Goal: Book appointment/travel/reservation

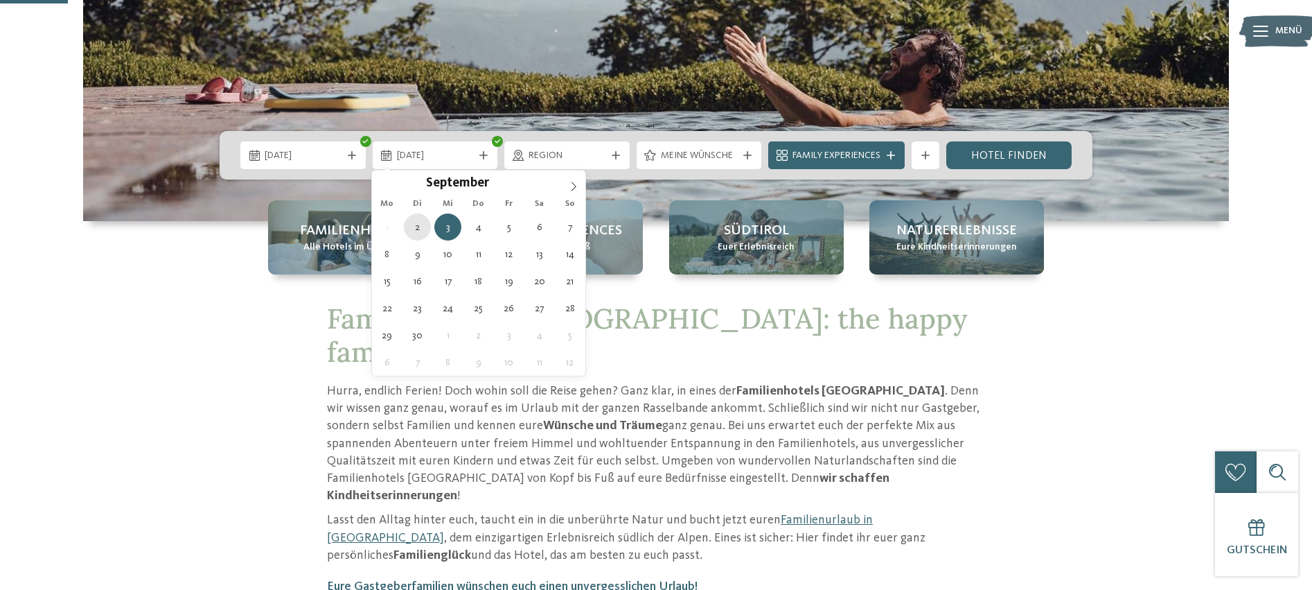
type div "[DATE]"
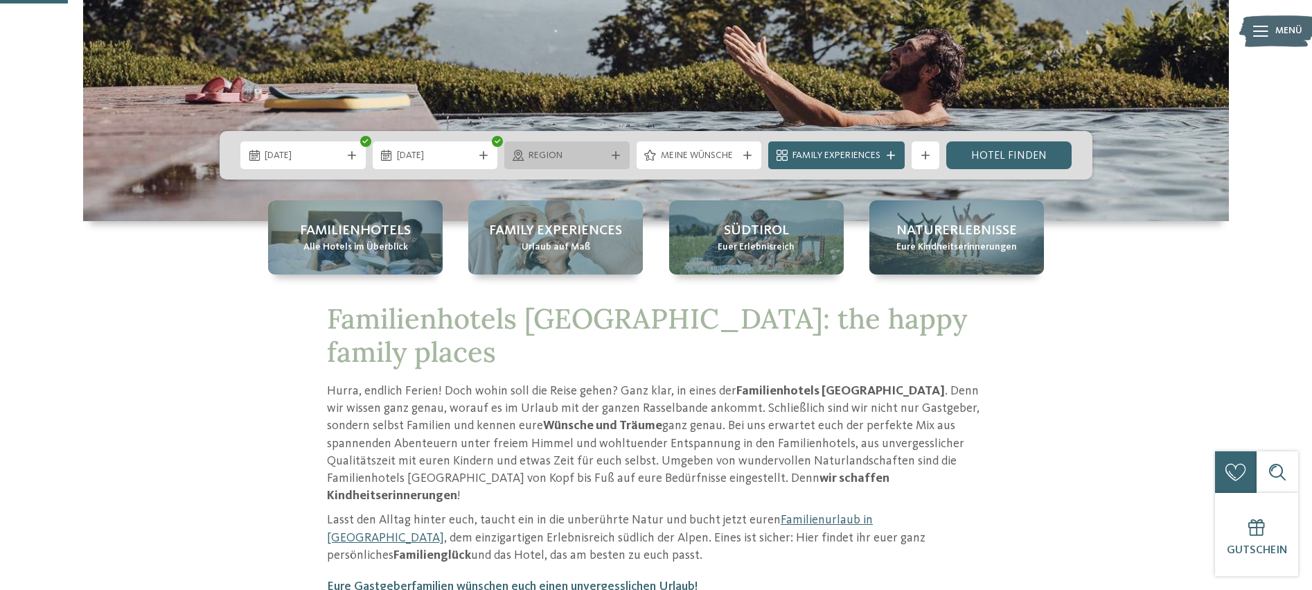
click at [558, 158] on span "Region" at bounding box center [567, 156] width 77 height 14
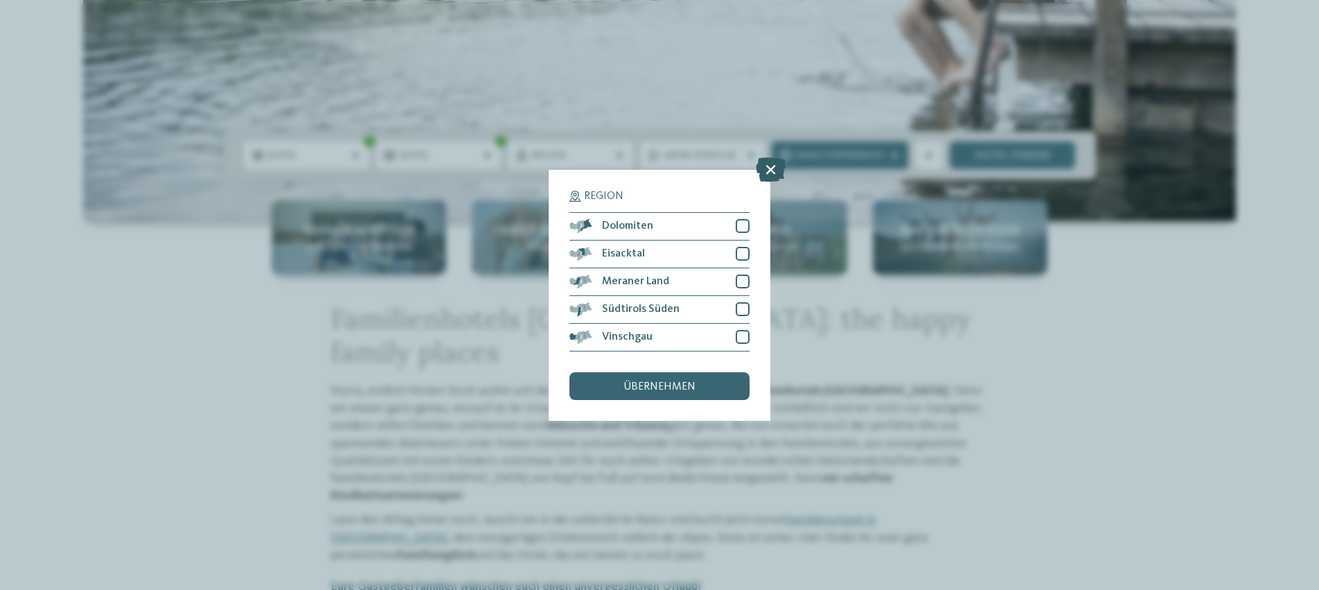
click at [770, 157] on icon at bounding box center [771, 169] width 30 height 24
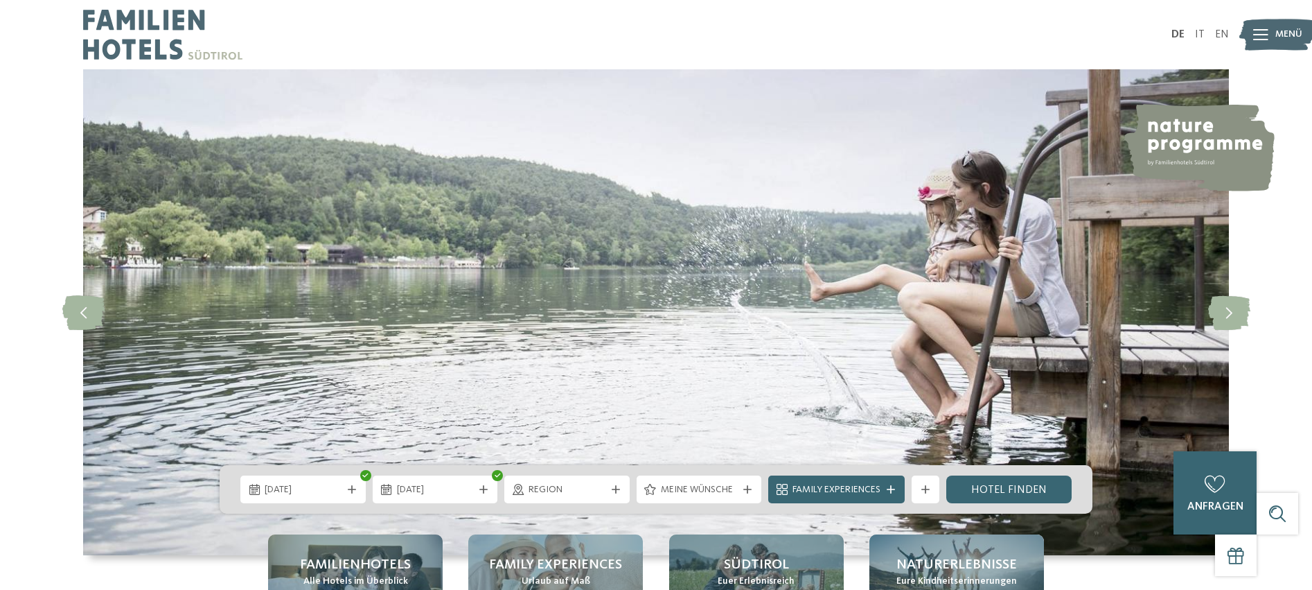
click at [156, 25] on img at bounding box center [162, 34] width 159 height 69
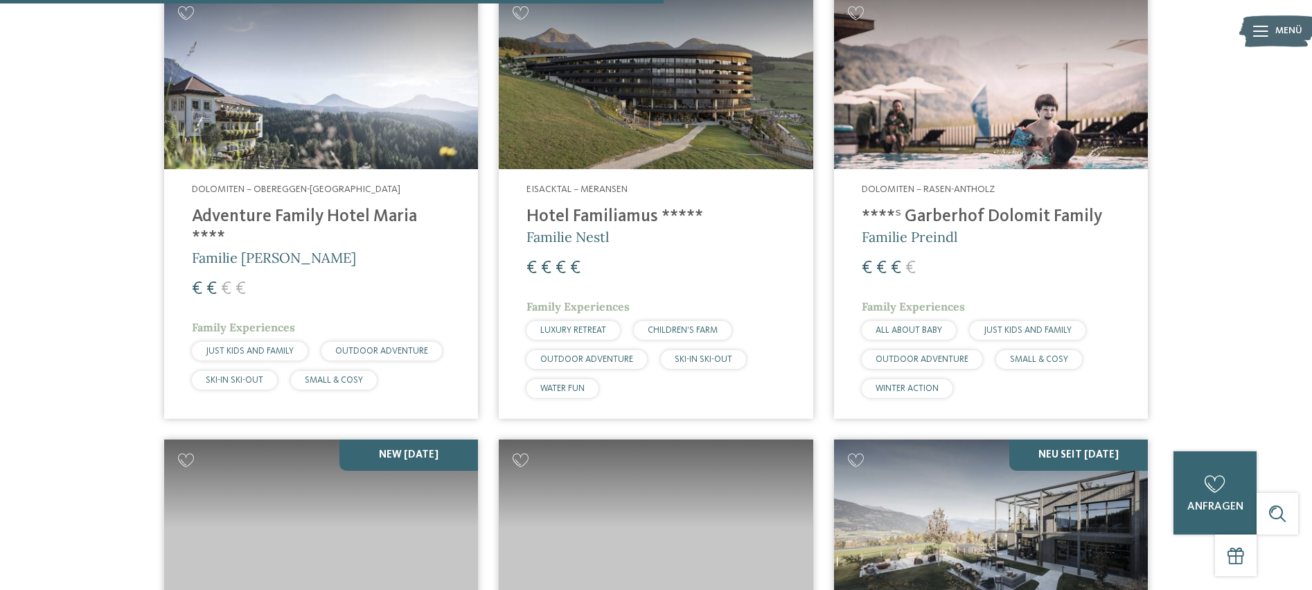
scroll to position [2396, 0]
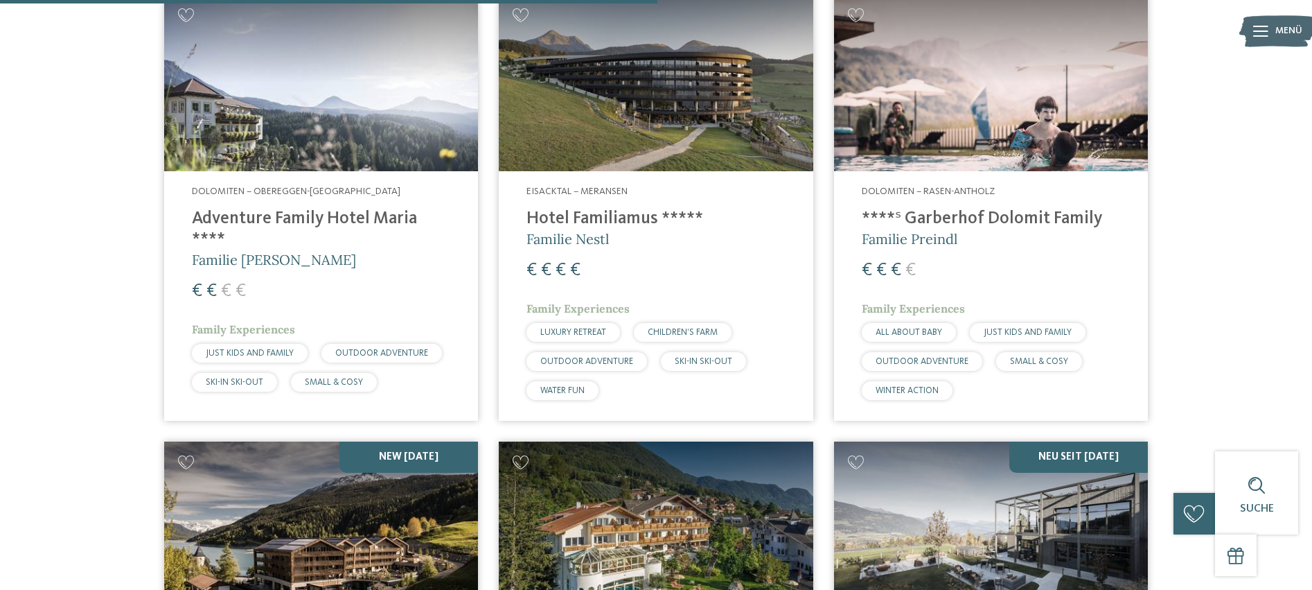
click at [610, 213] on h4 "Hotel Familiamus *****" at bounding box center [656, 219] width 258 height 21
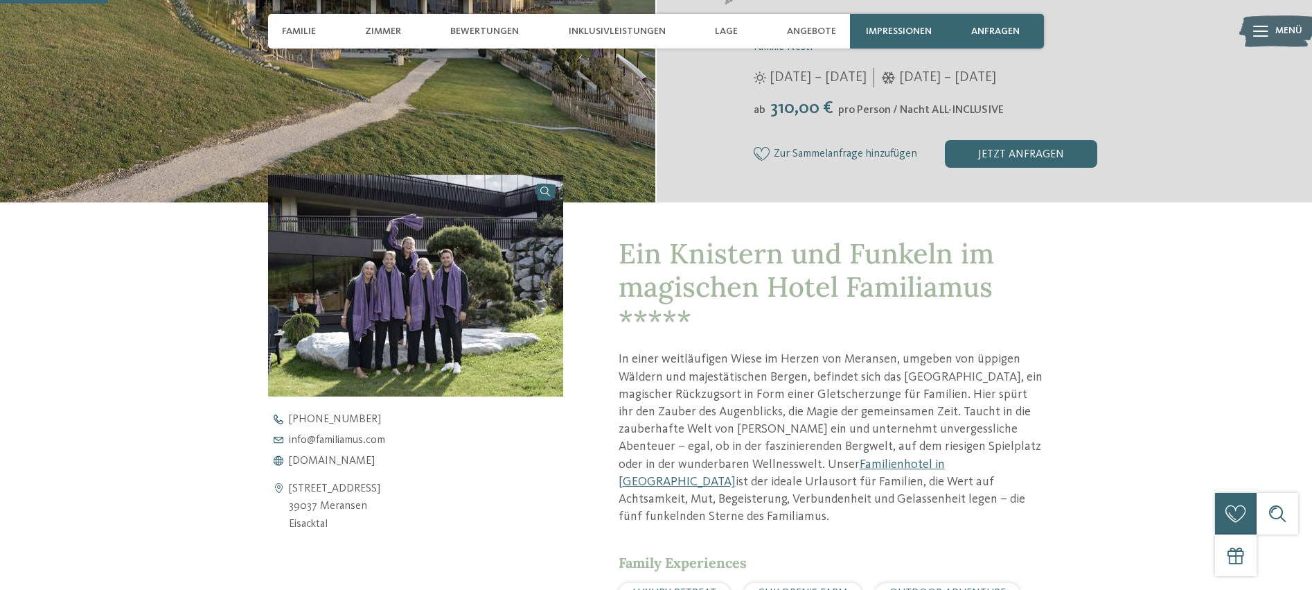
scroll to position [331, 0]
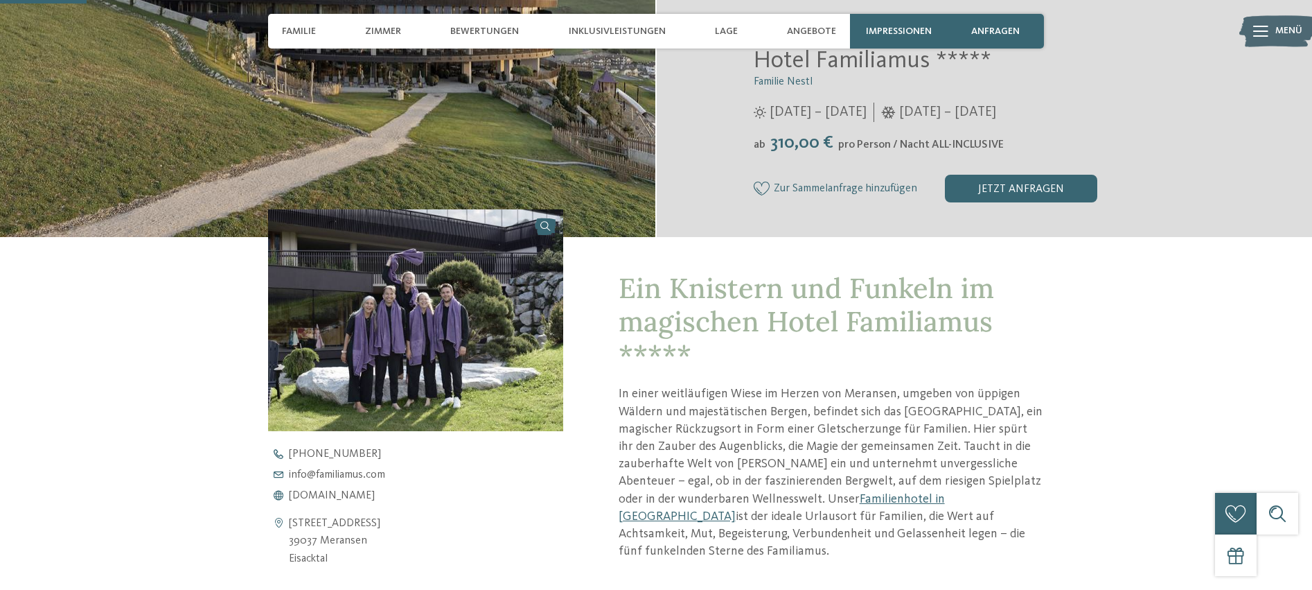
click at [810, 188] on span "Zur Sammelanfrage hinzufügen" at bounding box center [845, 189] width 143 height 12
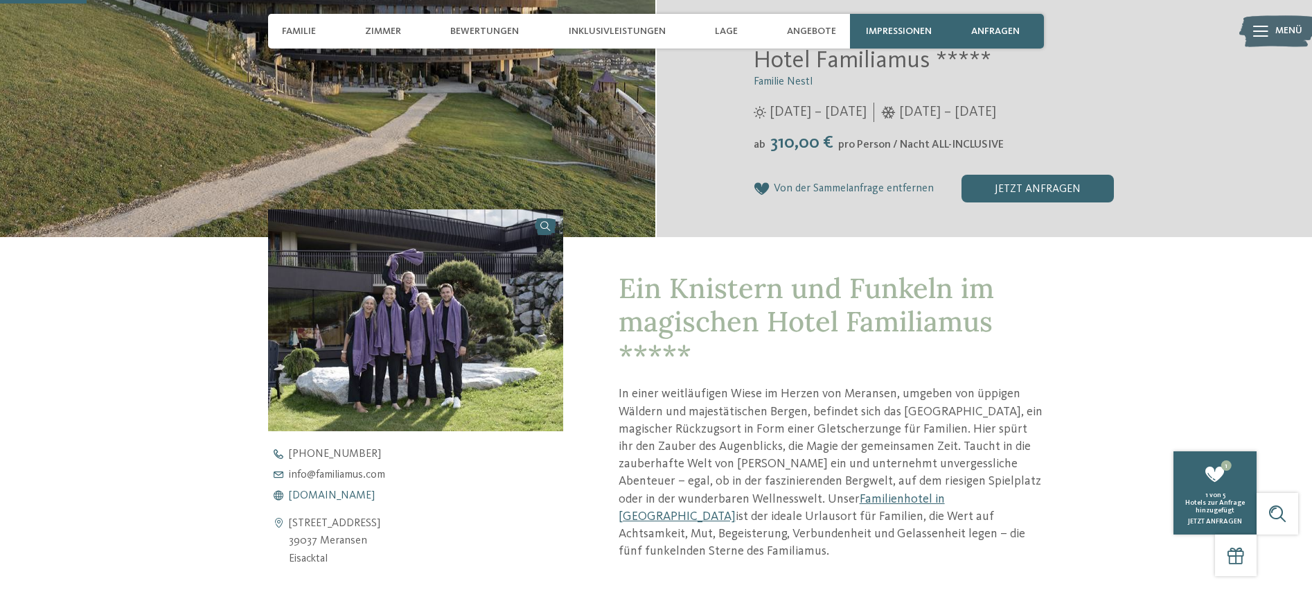
click at [321, 498] on span "www.familiamus.com" at bounding box center [332, 495] width 86 height 11
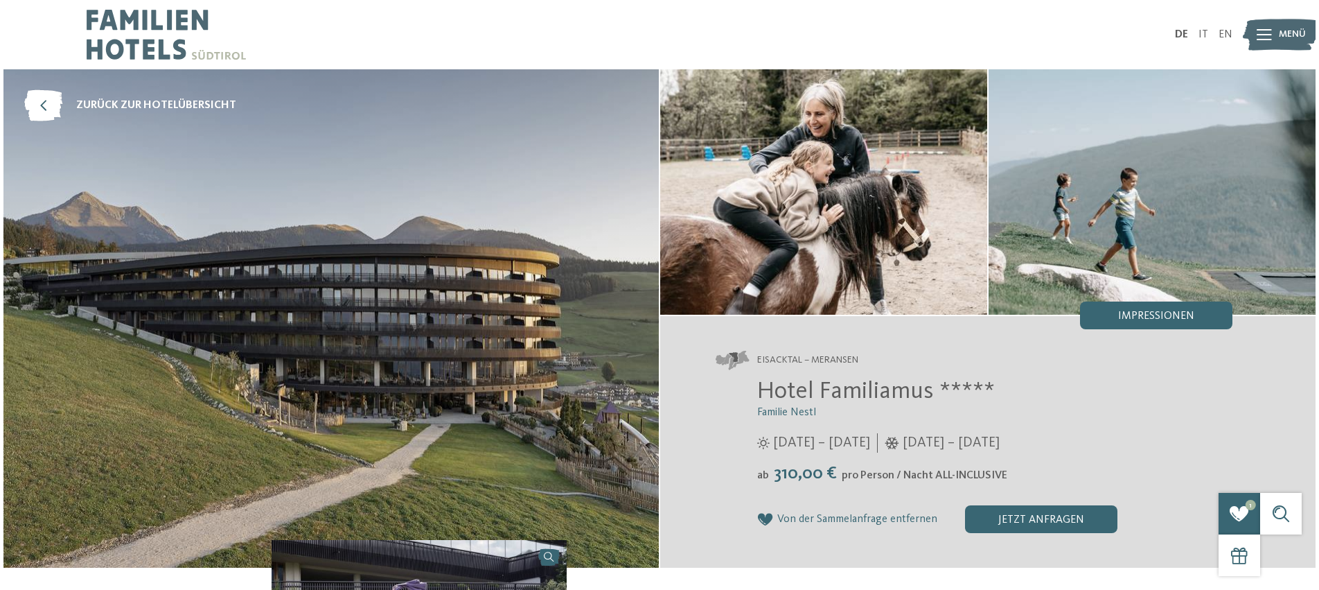
scroll to position [0, 0]
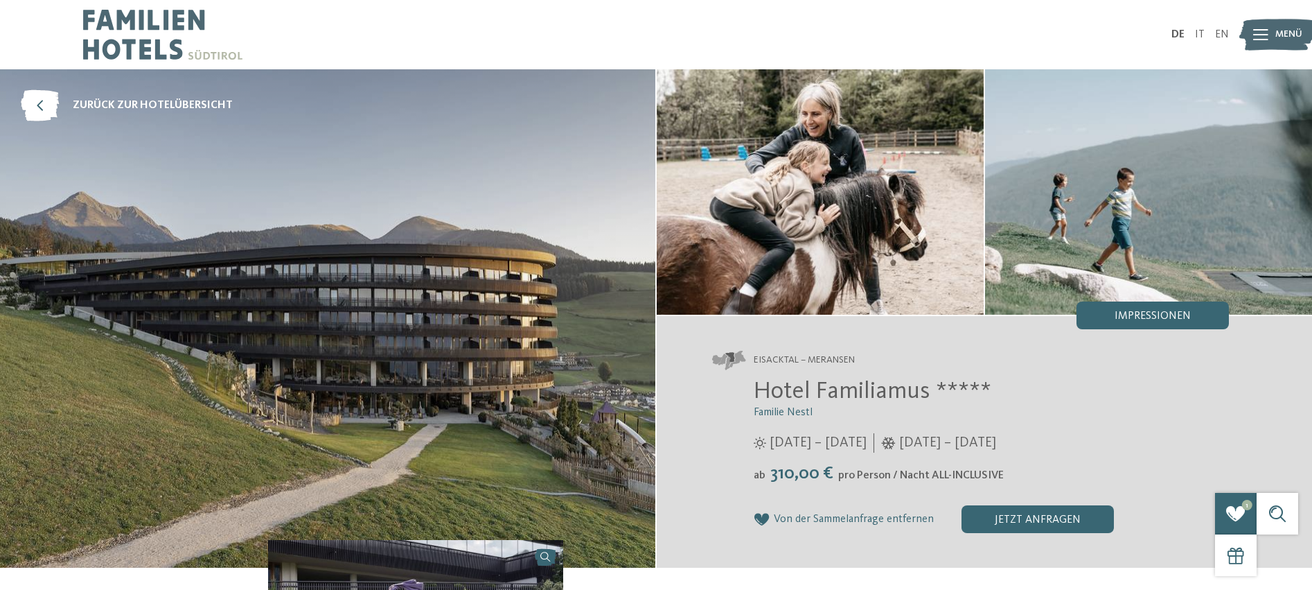
click at [1263, 37] on icon at bounding box center [1260, 34] width 15 height 11
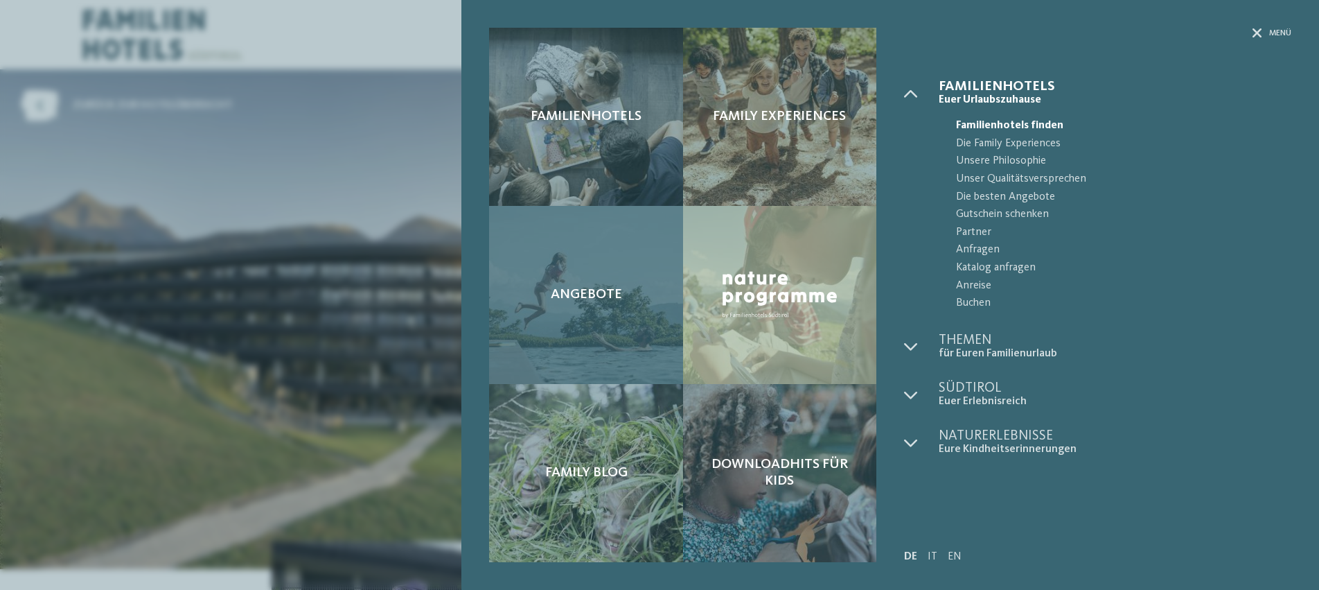
click at [572, 343] on div "Angebote" at bounding box center [585, 295] width 193 height 178
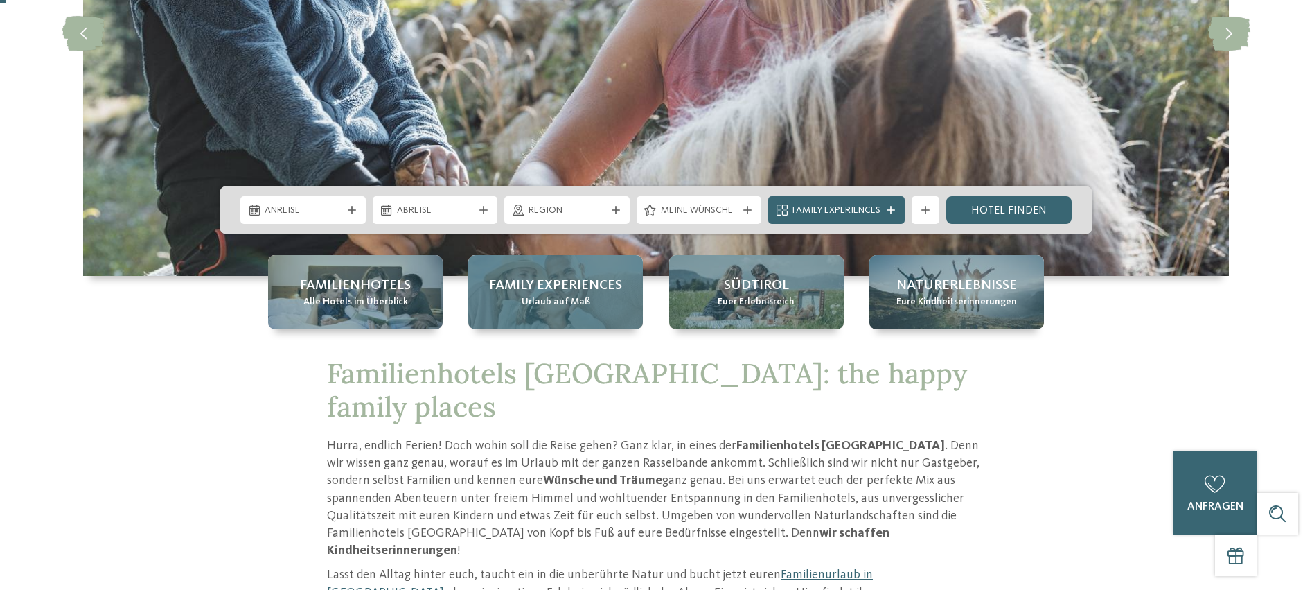
scroll to position [353, 0]
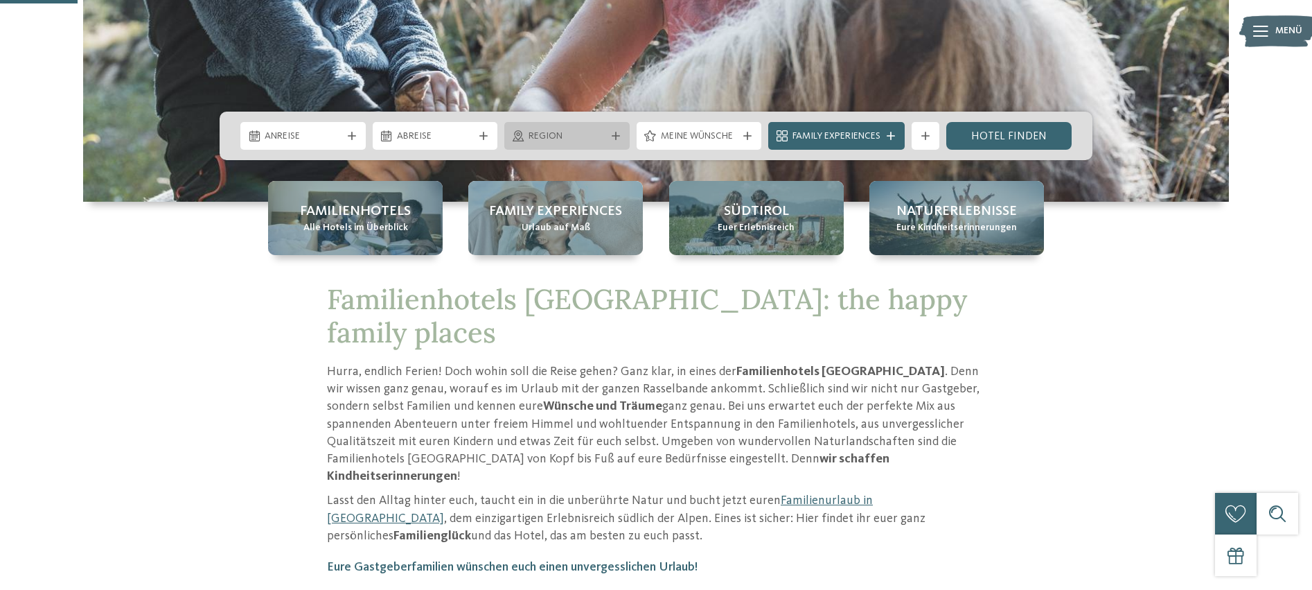
click at [567, 139] on span "Region" at bounding box center [567, 137] width 77 height 14
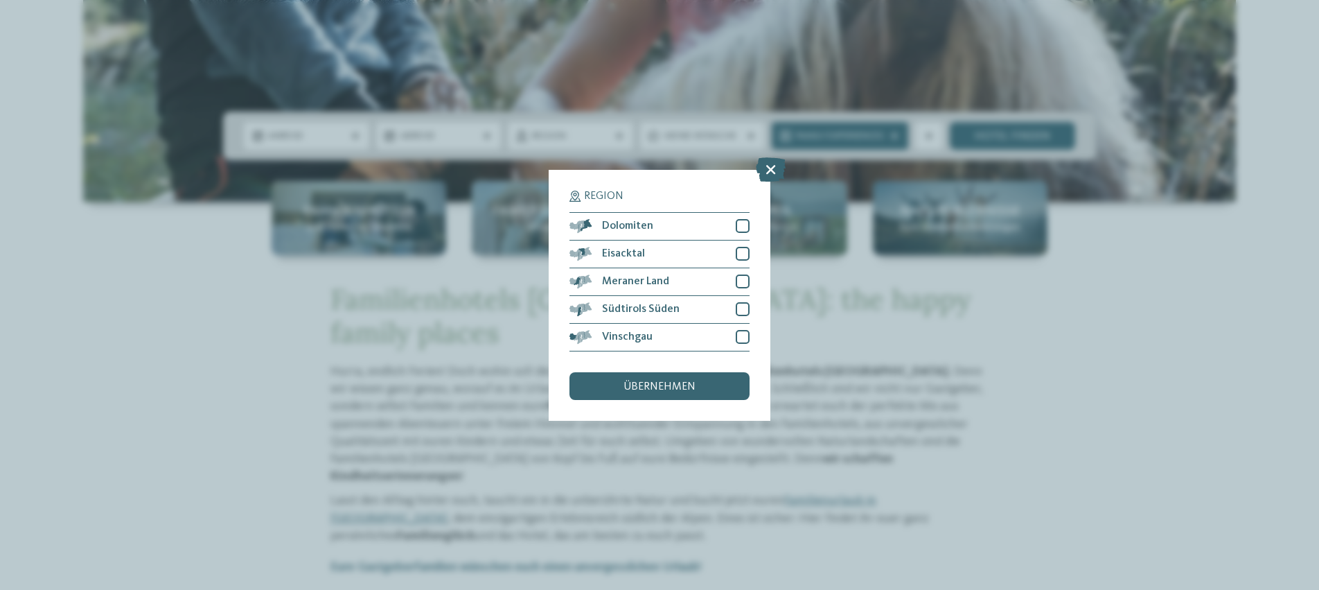
click at [486, 153] on div "Region Dolomiten" at bounding box center [659, 295] width 1319 height 590
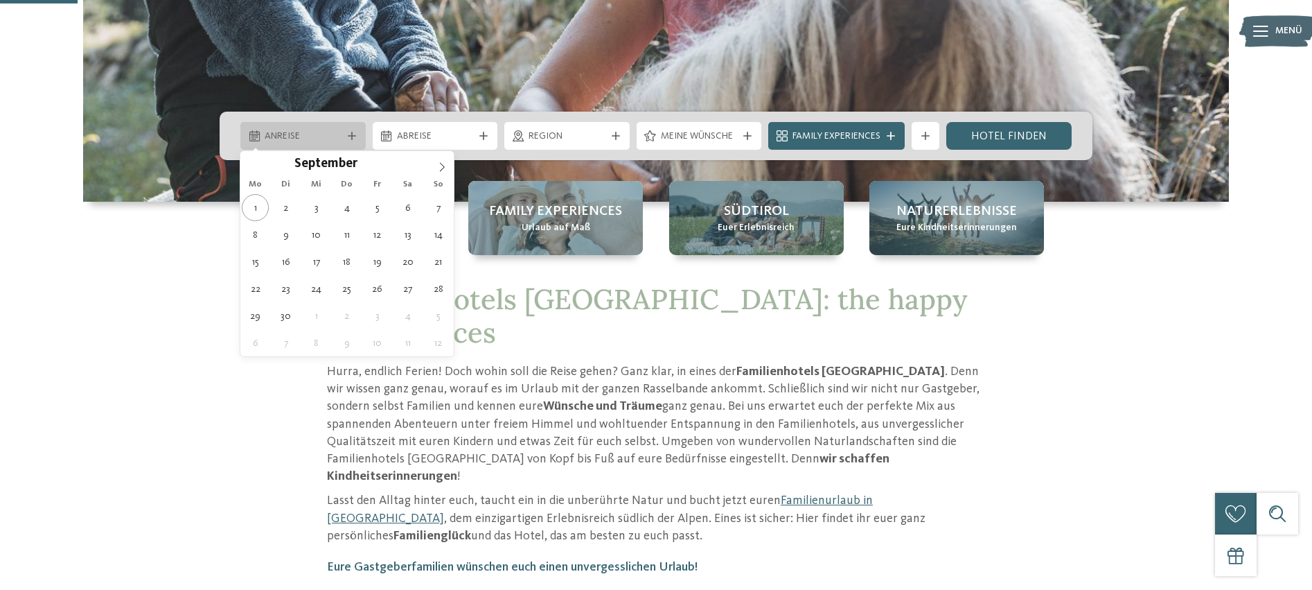
click at [309, 136] on span "Anreise" at bounding box center [303, 137] width 77 height 14
type div "[DATE]"
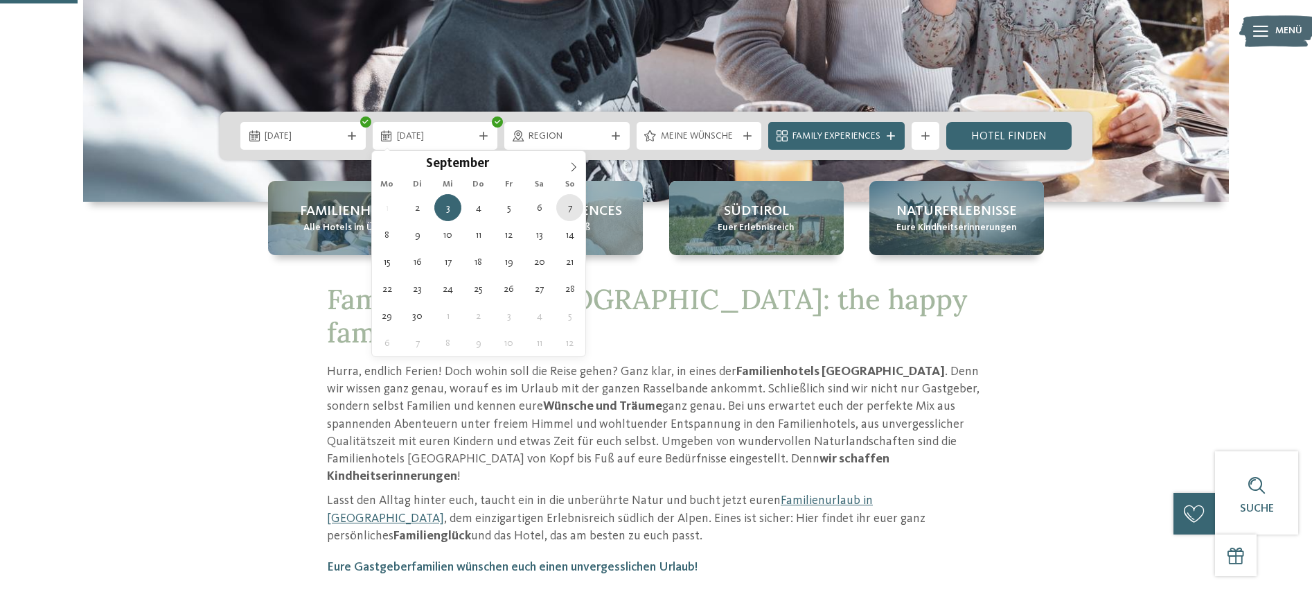
type div "[DATE]"
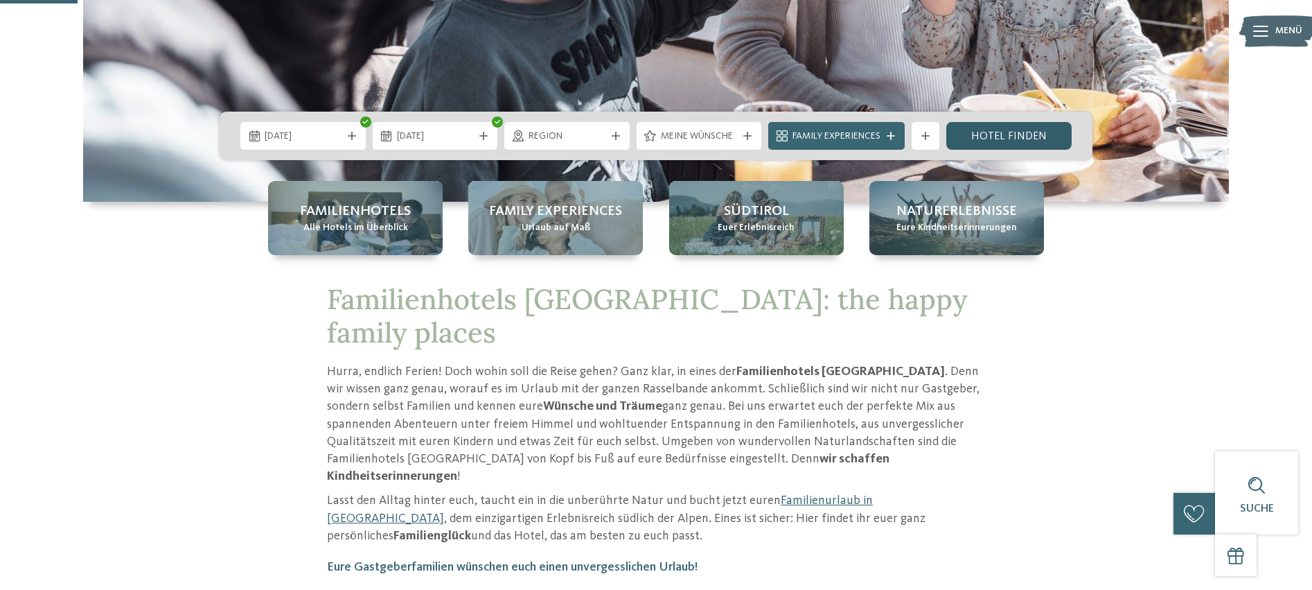
click at [1017, 135] on link "Hotel finden" at bounding box center [1008, 136] width 125 height 28
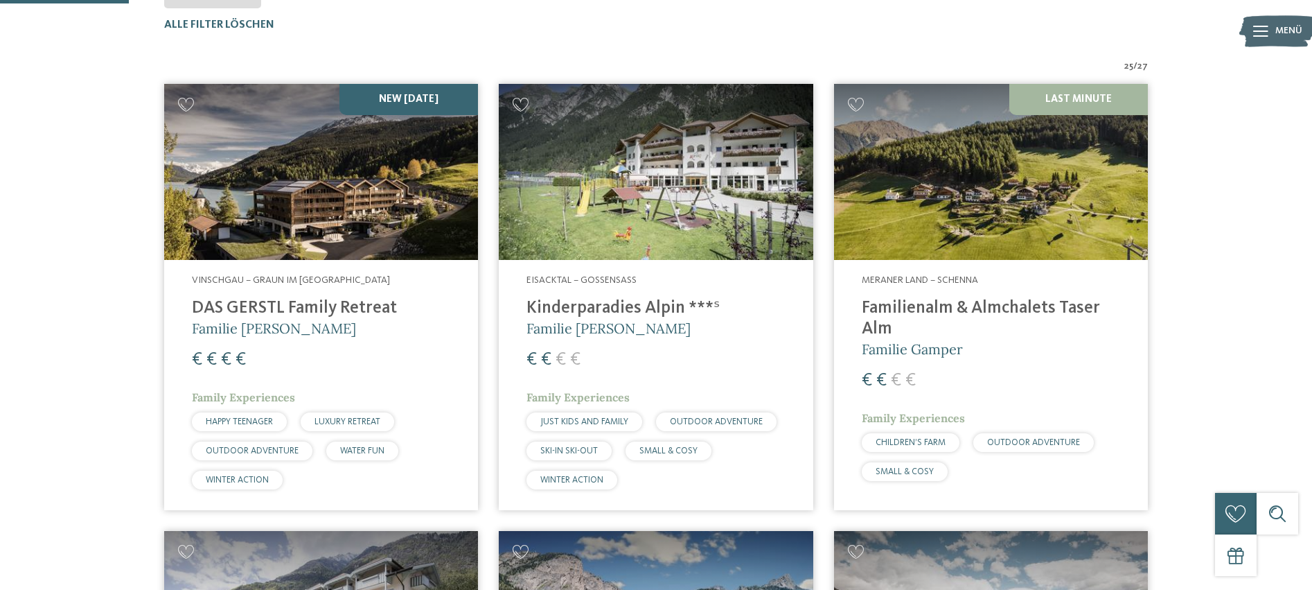
scroll to position [459, 0]
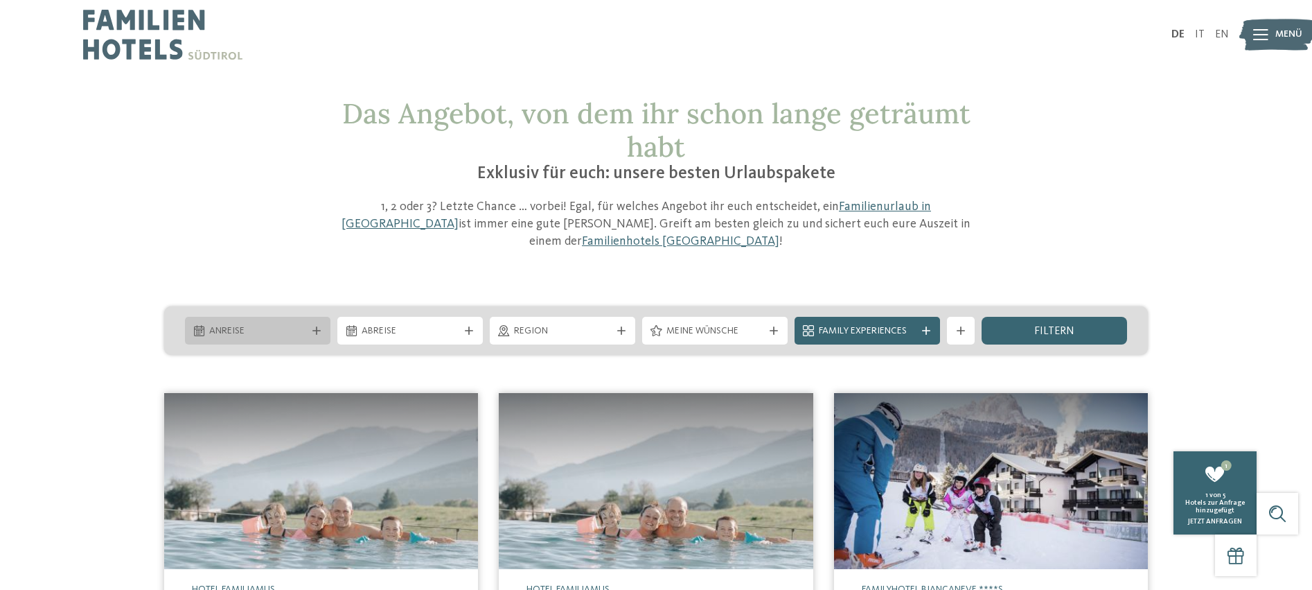
click at [207, 323] on div "Anreise" at bounding box center [258, 330] width 104 height 15
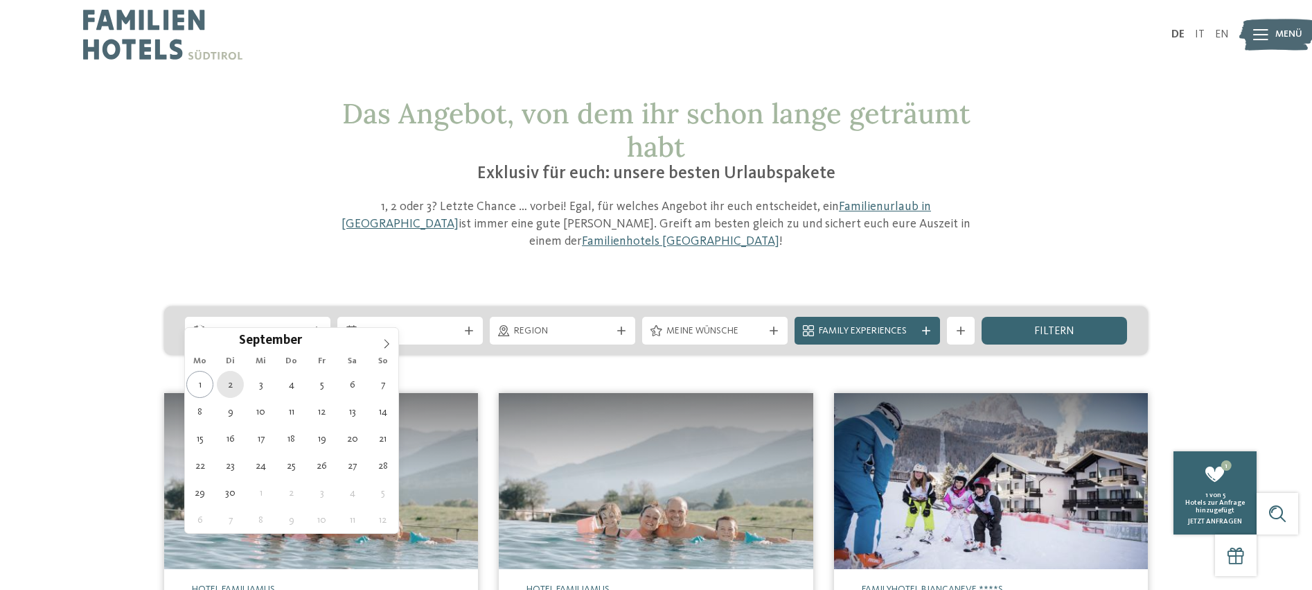
type div "[DATE]"
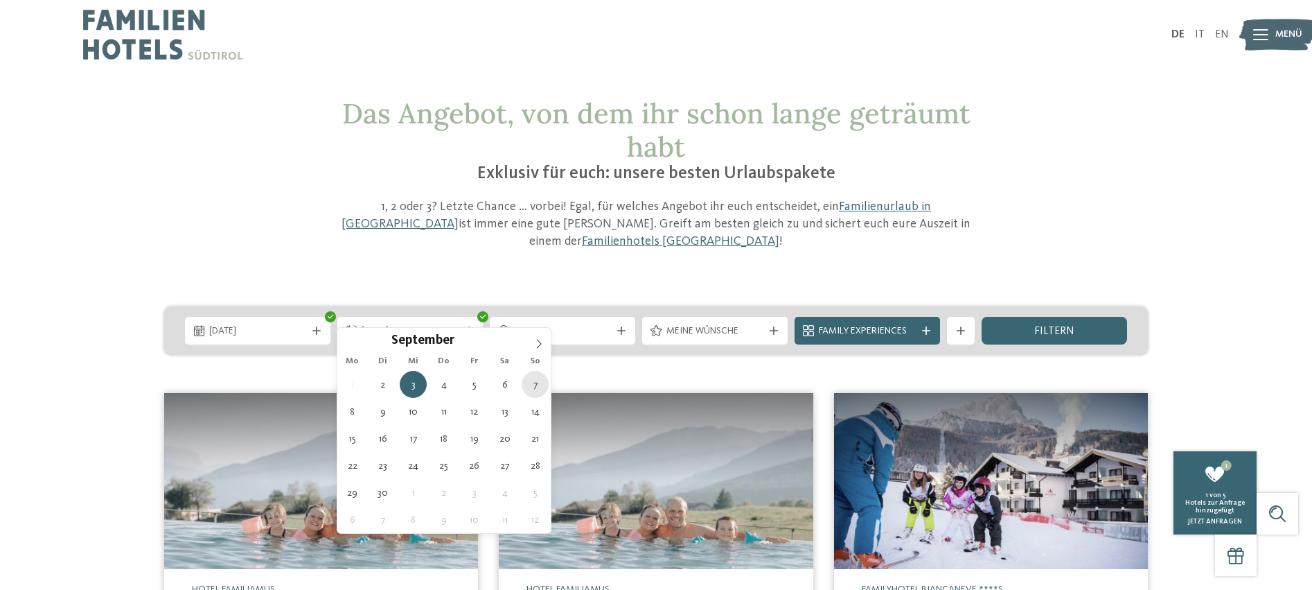
type div "[DATE]"
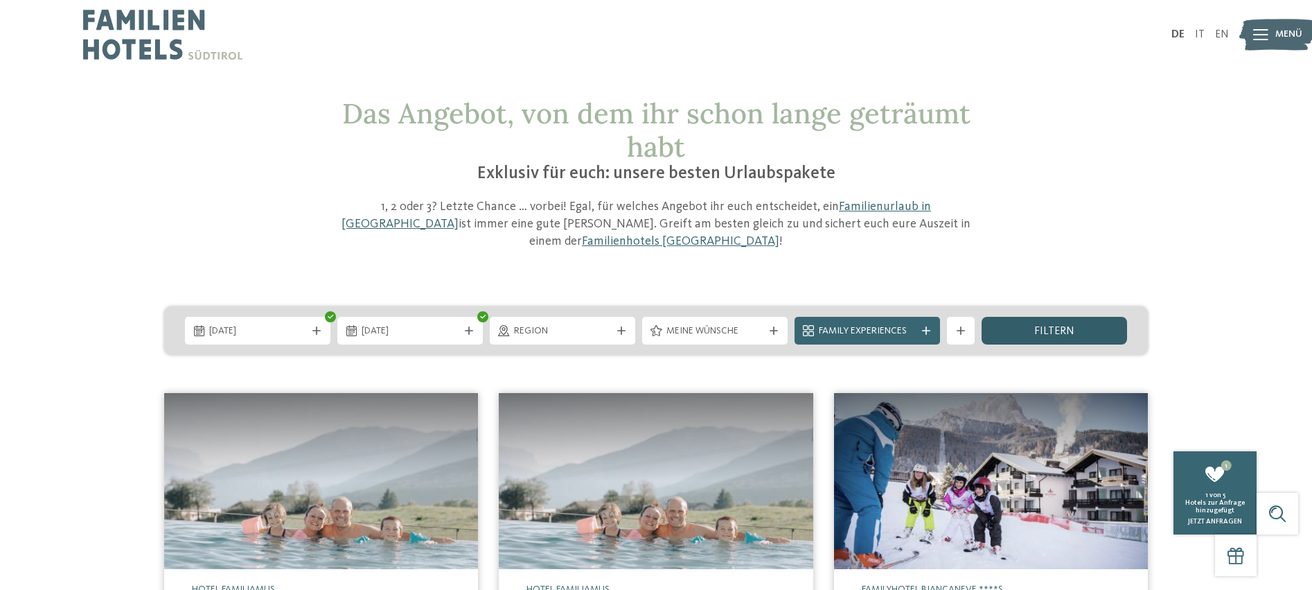
click at [1057, 326] on span "filtern" at bounding box center [1054, 331] width 40 height 11
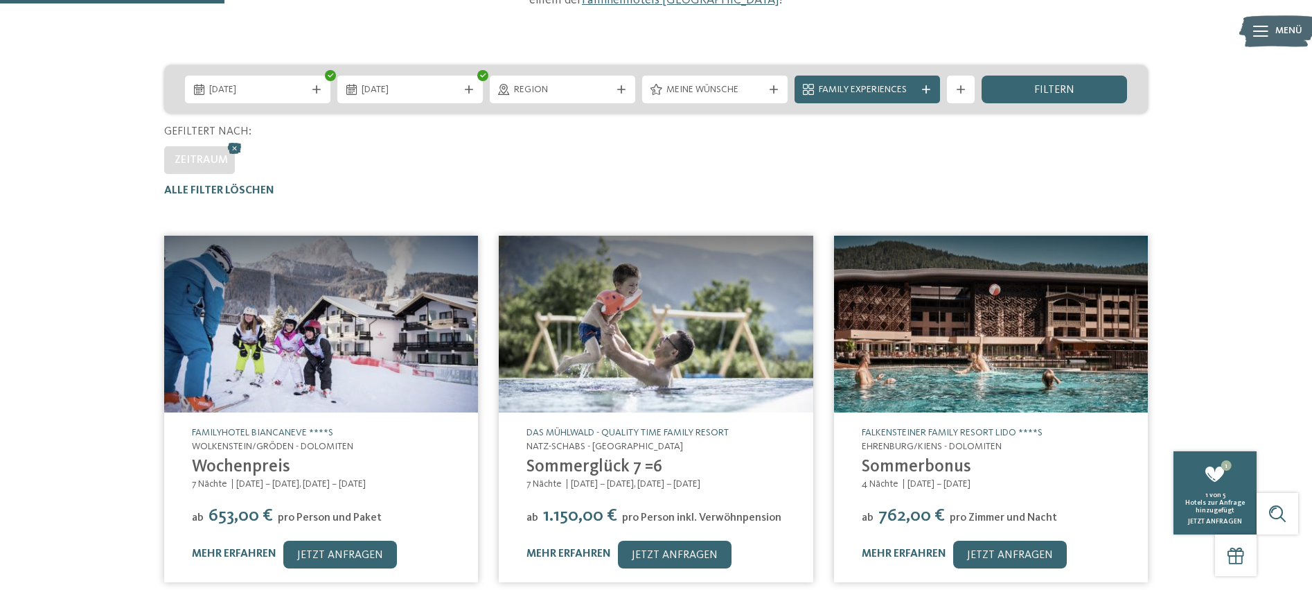
scroll to position [279, 0]
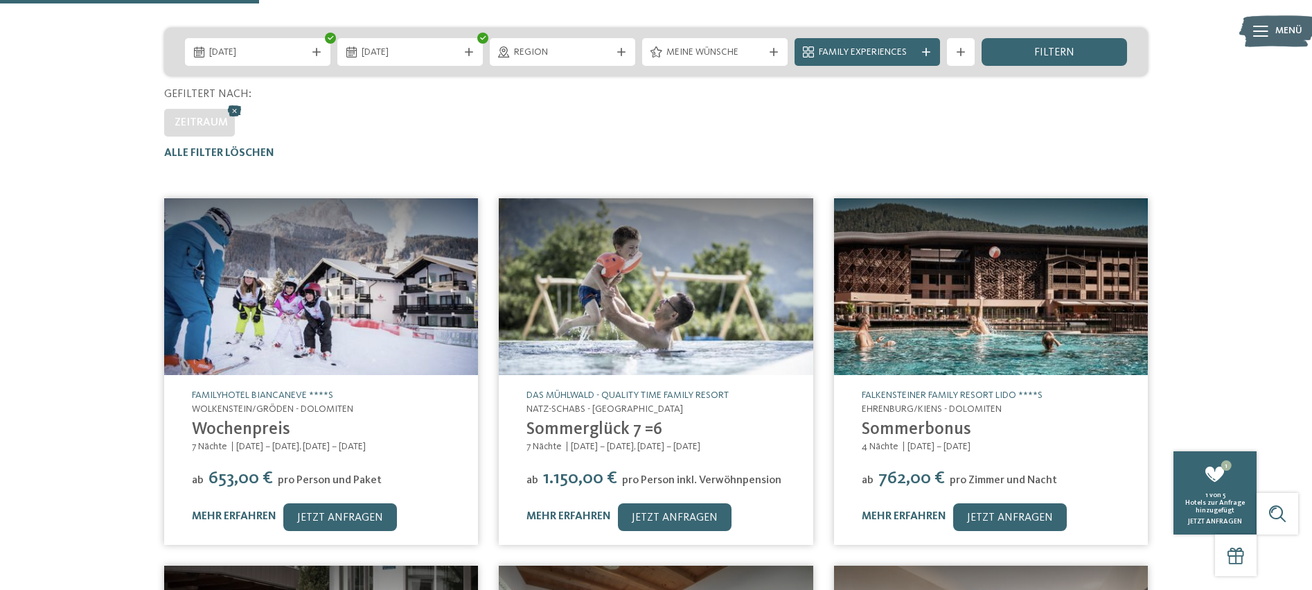
click at [229, 102] on icon at bounding box center [234, 111] width 21 height 18
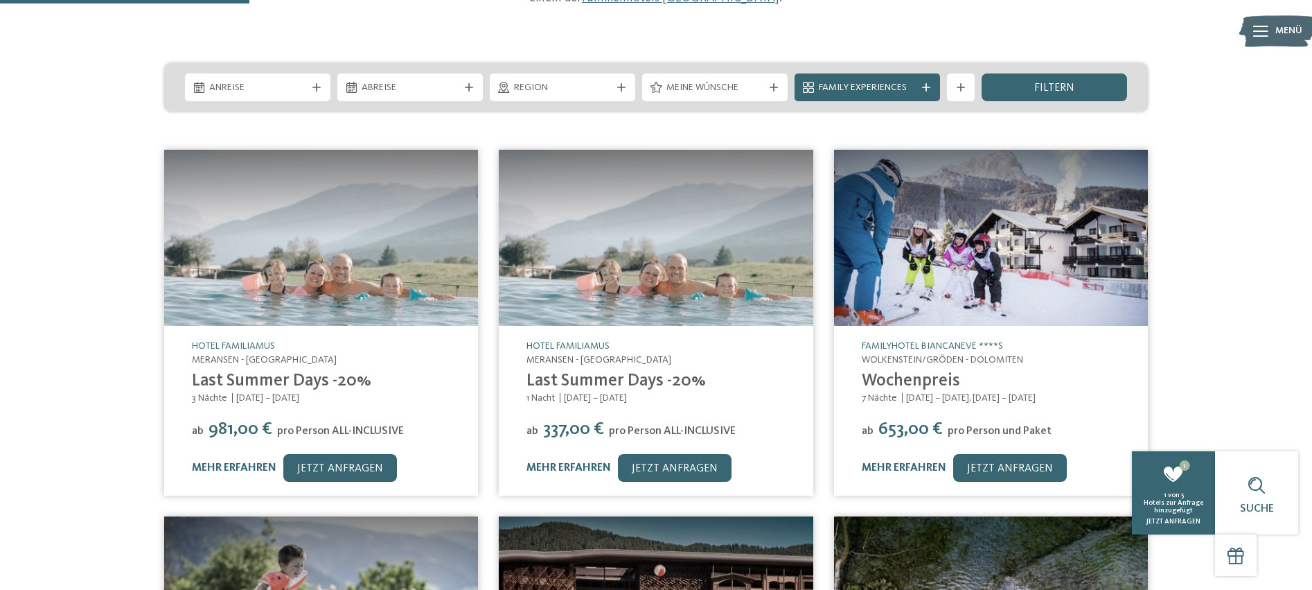
scroll to position [238, 0]
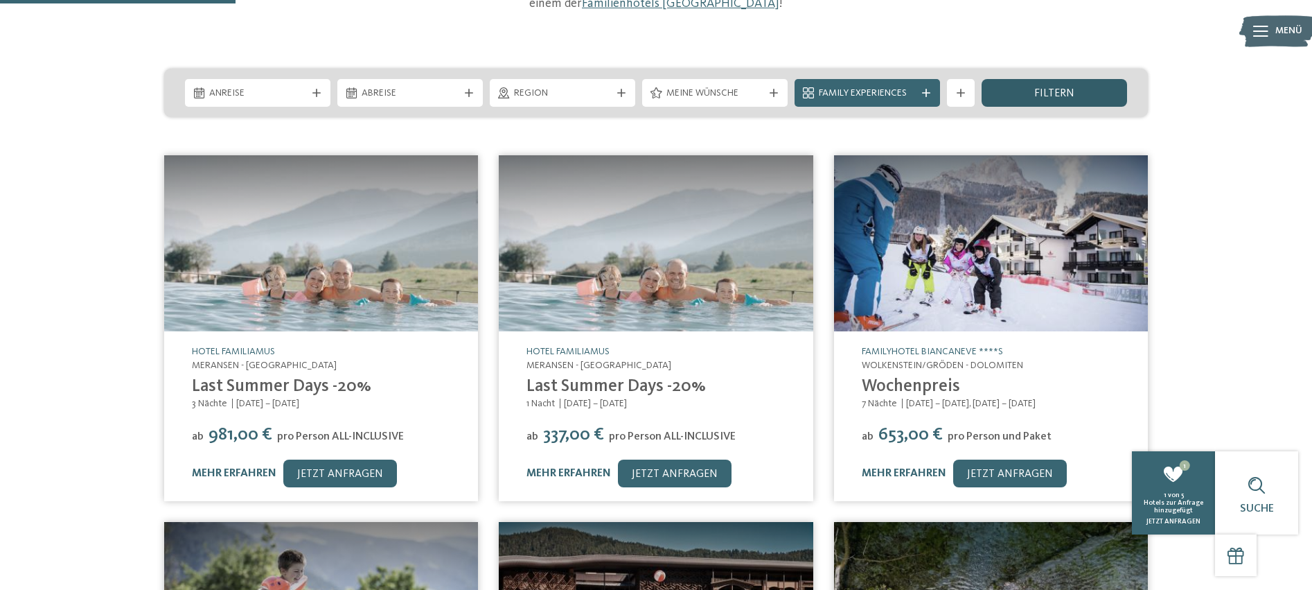
click at [1031, 80] on div "filtern" at bounding box center [1055, 93] width 146 height 28
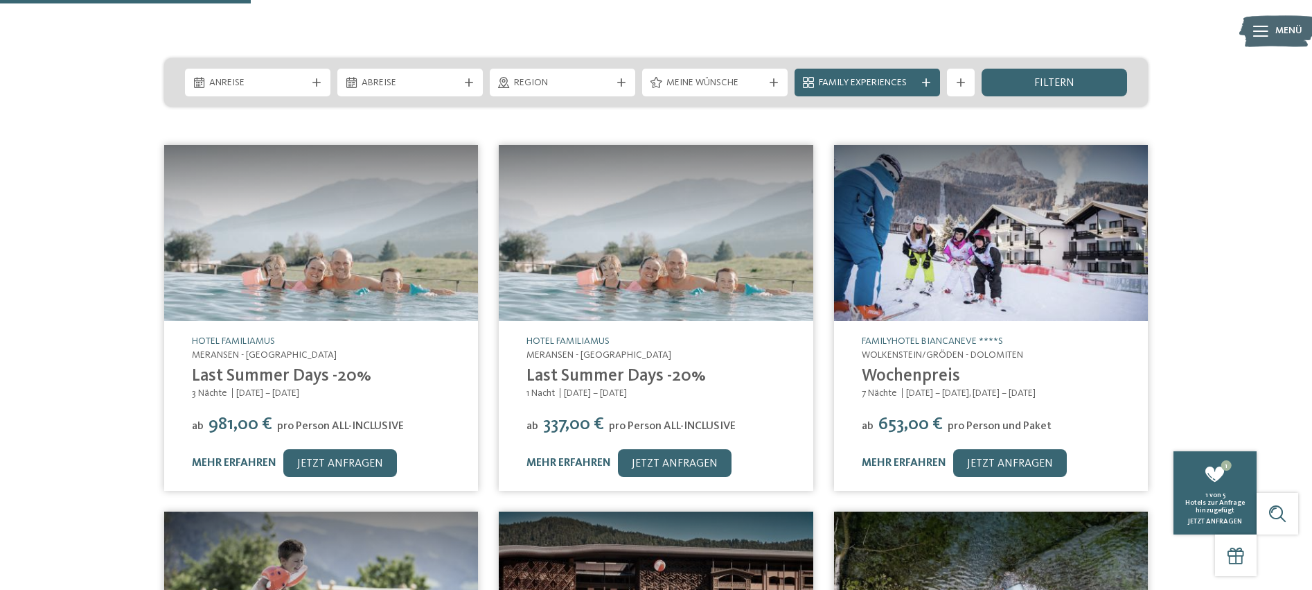
scroll to position [241, 0]
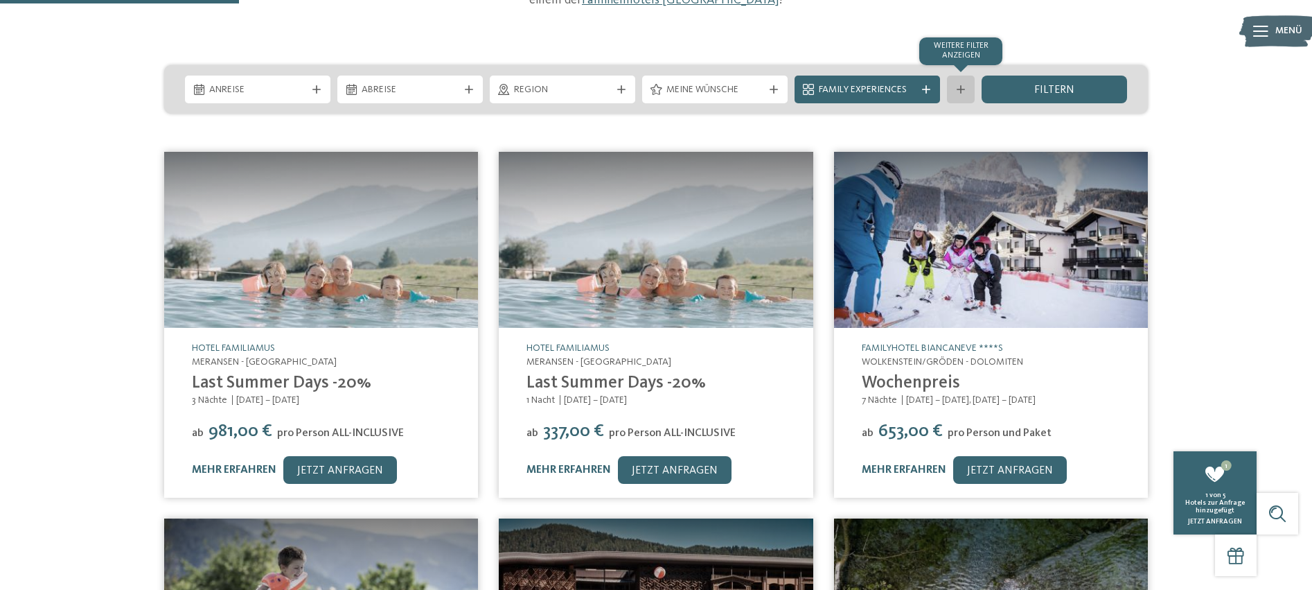
click at [954, 77] on div "Weitere Filter anzeigen" at bounding box center [961, 90] width 28 height 28
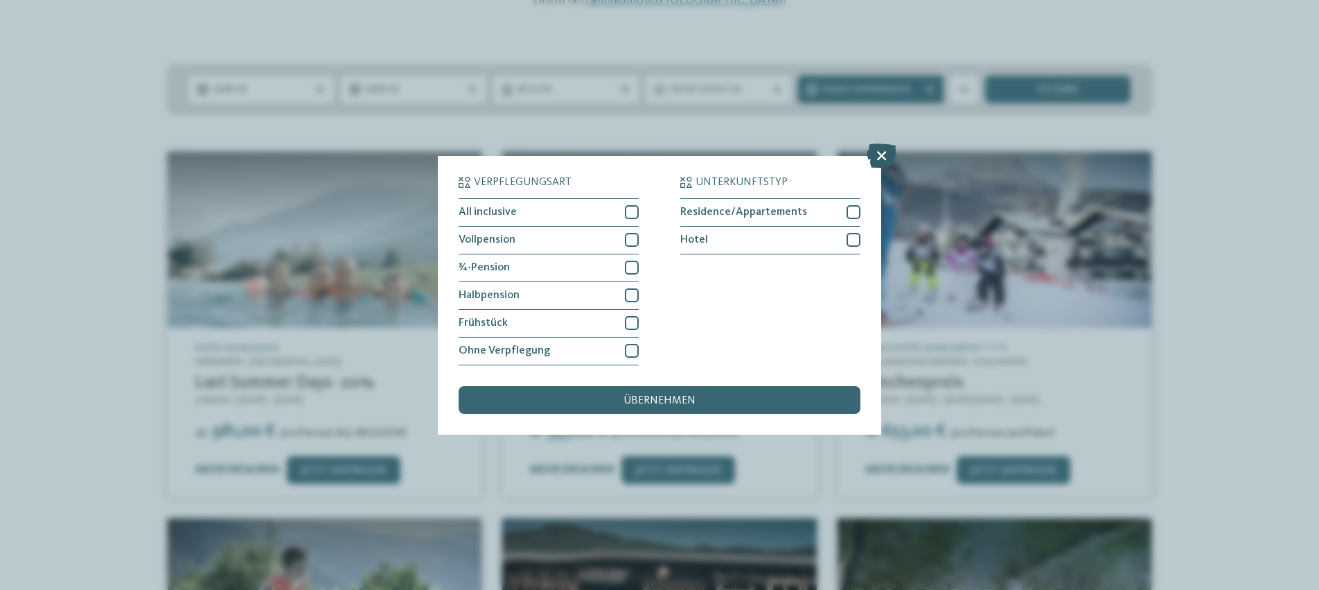
click at [884, 143] on icon at bounding box center [882, 155] width 30 height 24
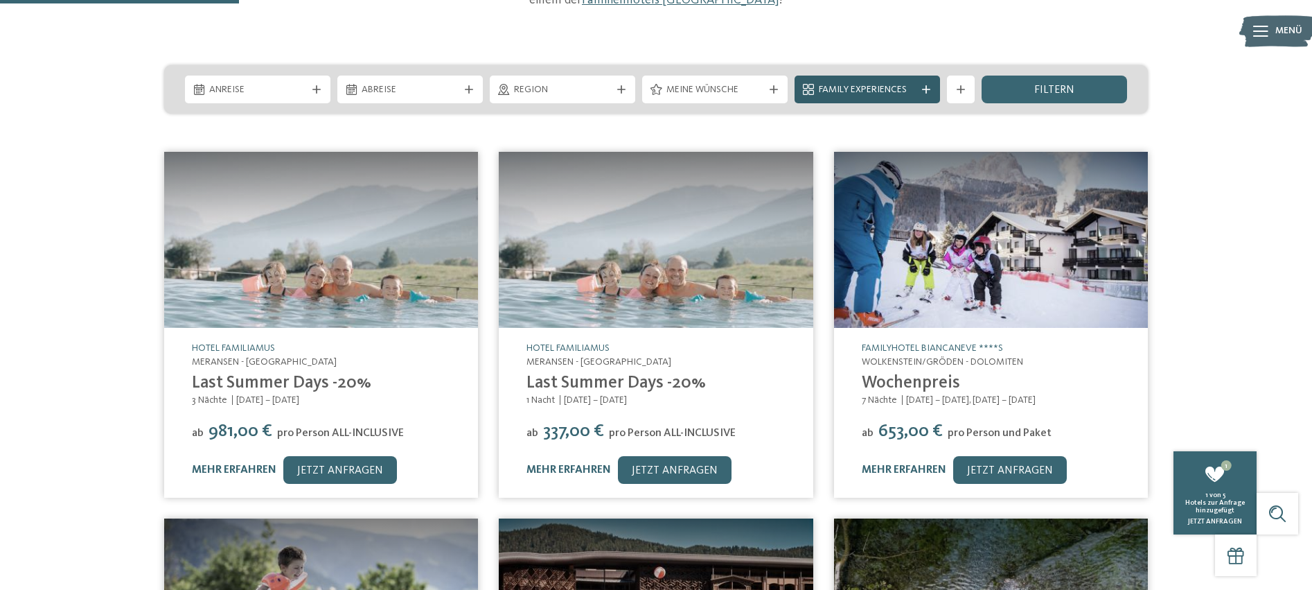
click at [924, 85] on icon at bounding box center [926, 89] width 8 height 8
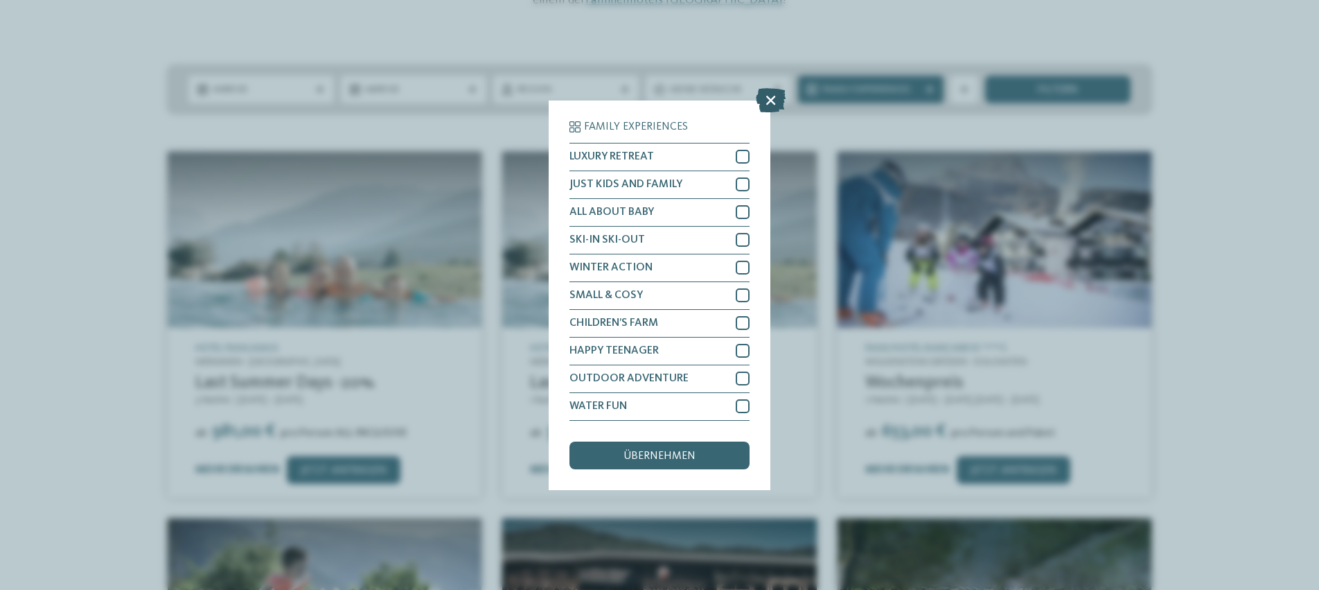
click at [775, 87] on icon at bounding box center [771, 99] width 30 height 24
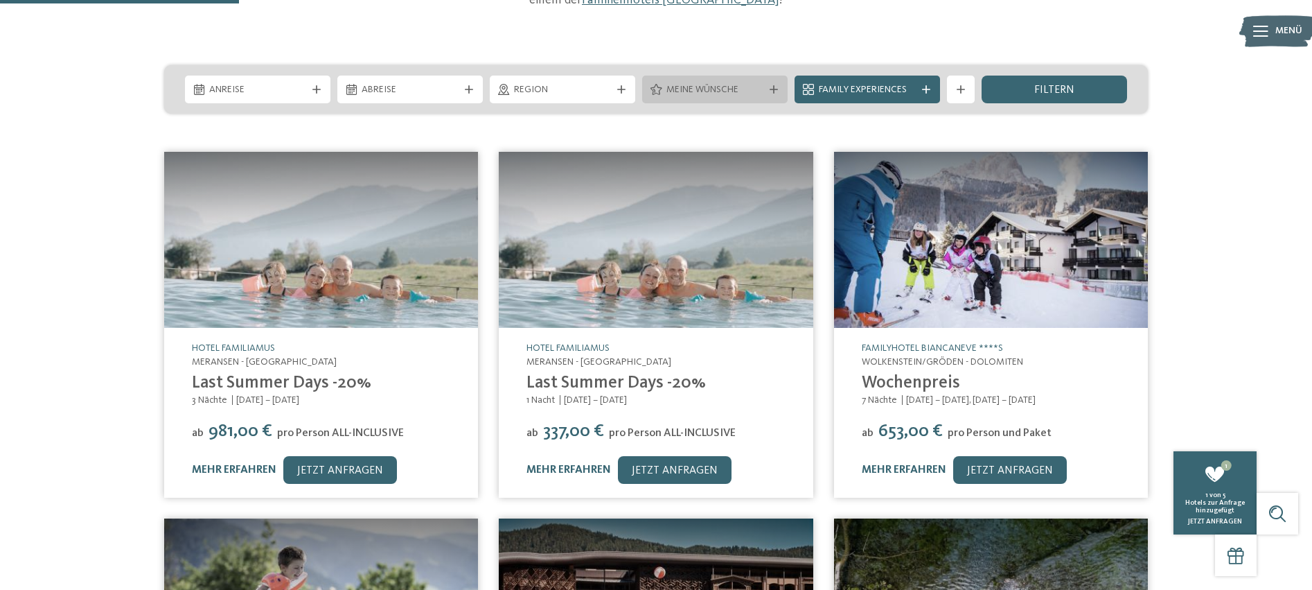
click at [770, 85] on icon at bounding box center [774, 89] width 8 height 8
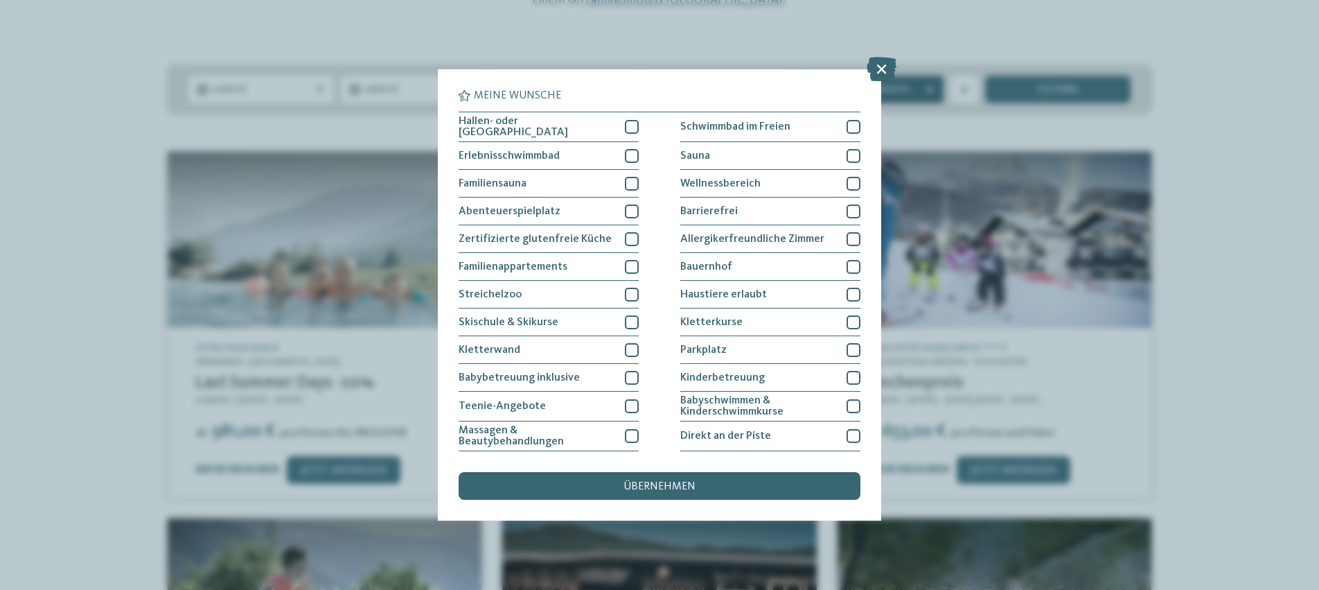
click at [877, 69] on icon at bounding box center [882, 69] width 30 height 24
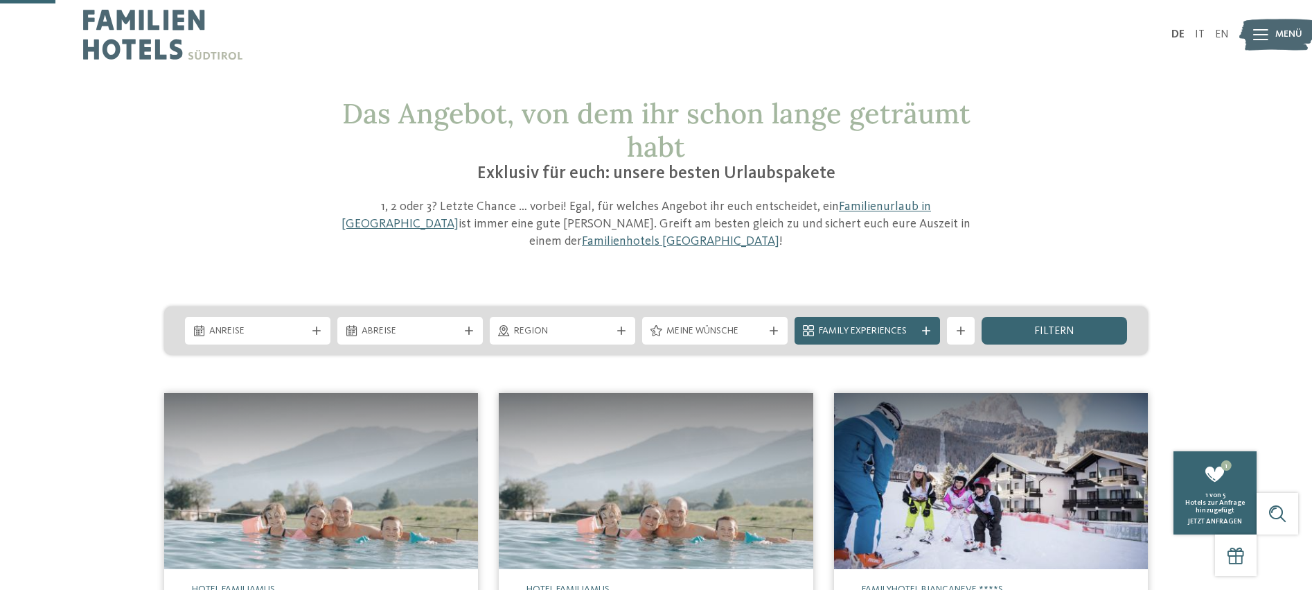
scroll to position [0, 0]
click at [118, 17] on img at bounding box center [162, 34] width 159 height 69
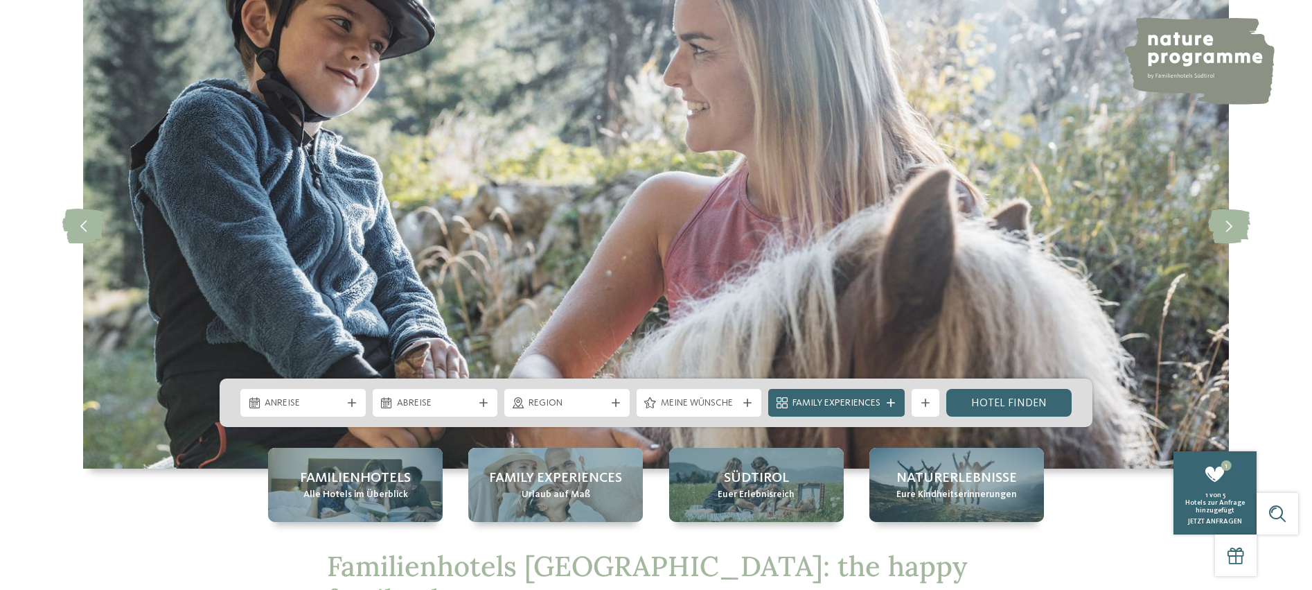
scroll to position [200, 0]
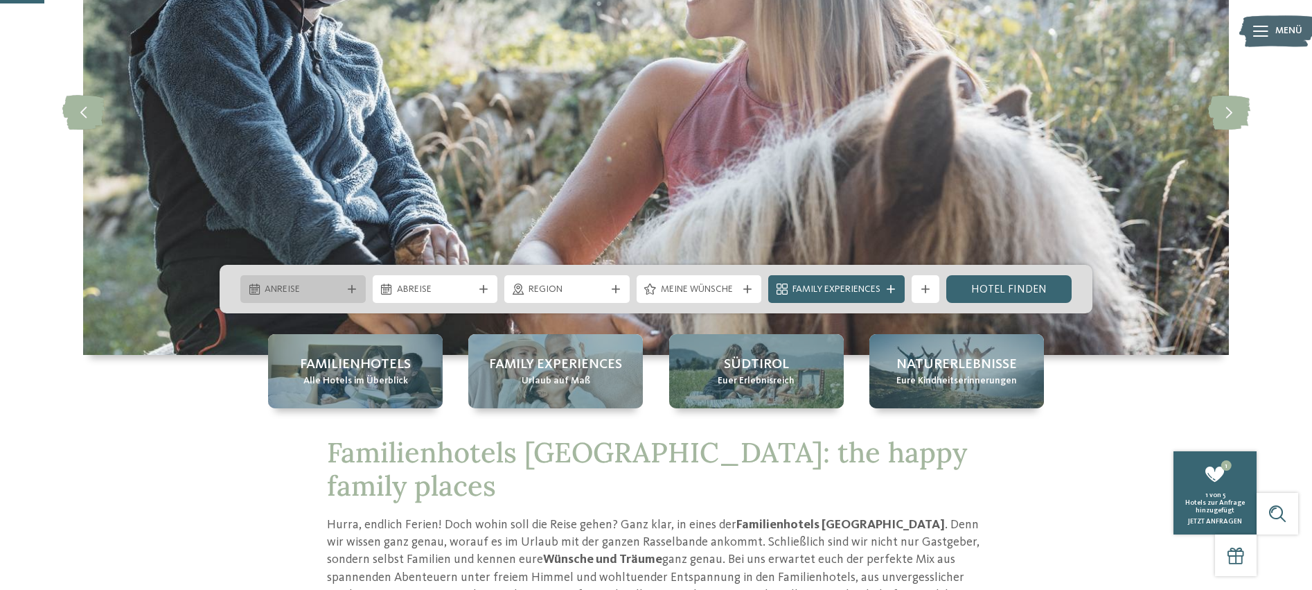
click at [317, 289] on span "Anreise" at bounding box center [303, 290] width 77 height 14
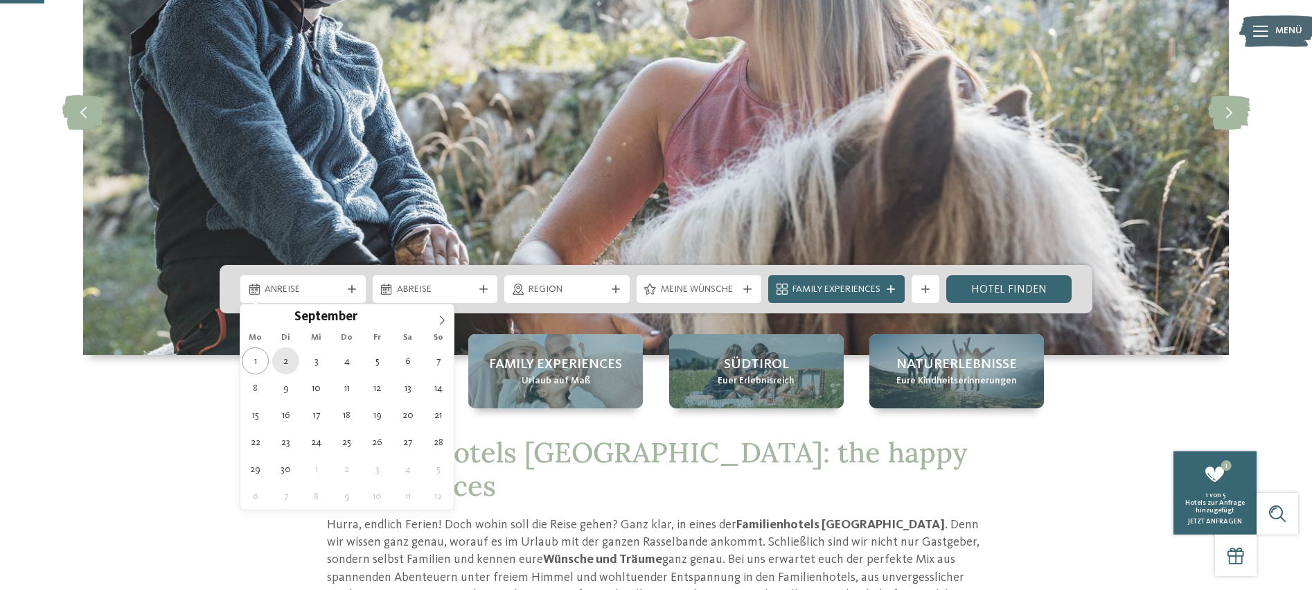
type div "02.09.2025"
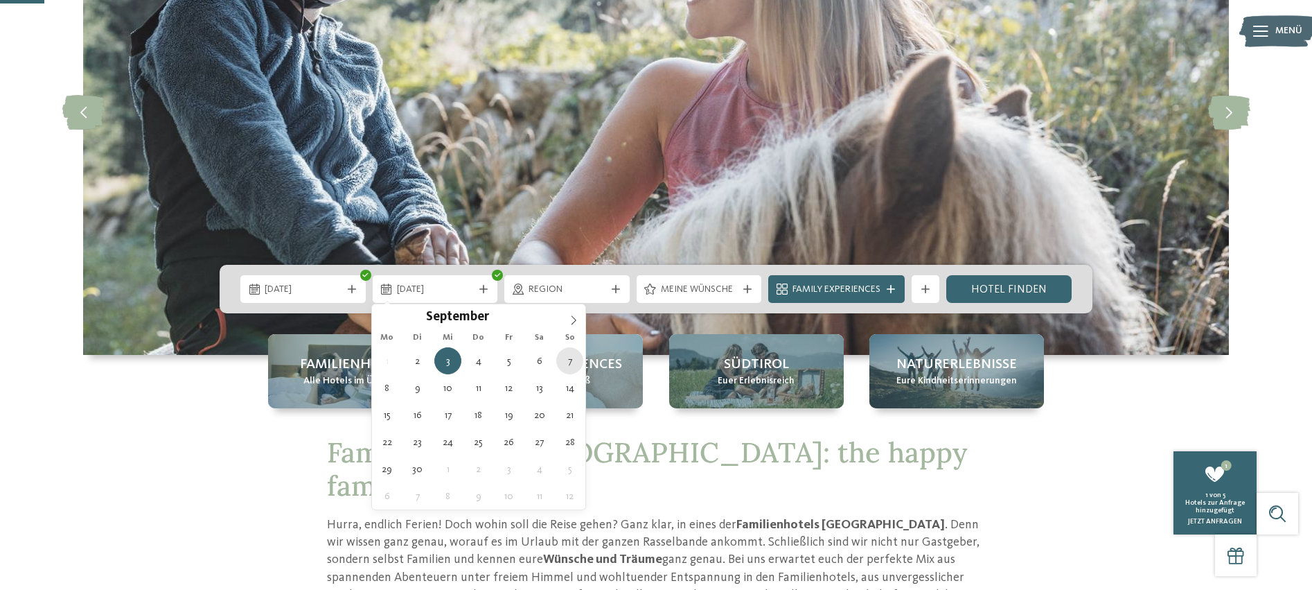
type div "07.09.2025"
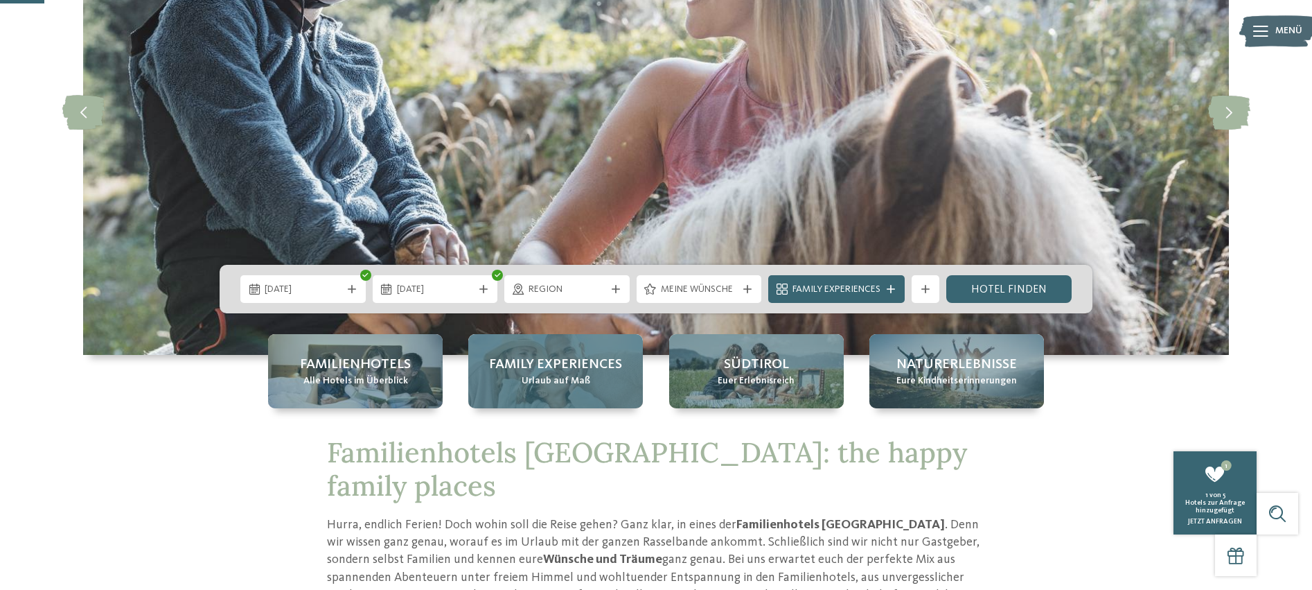
scroll to position [202, 0]
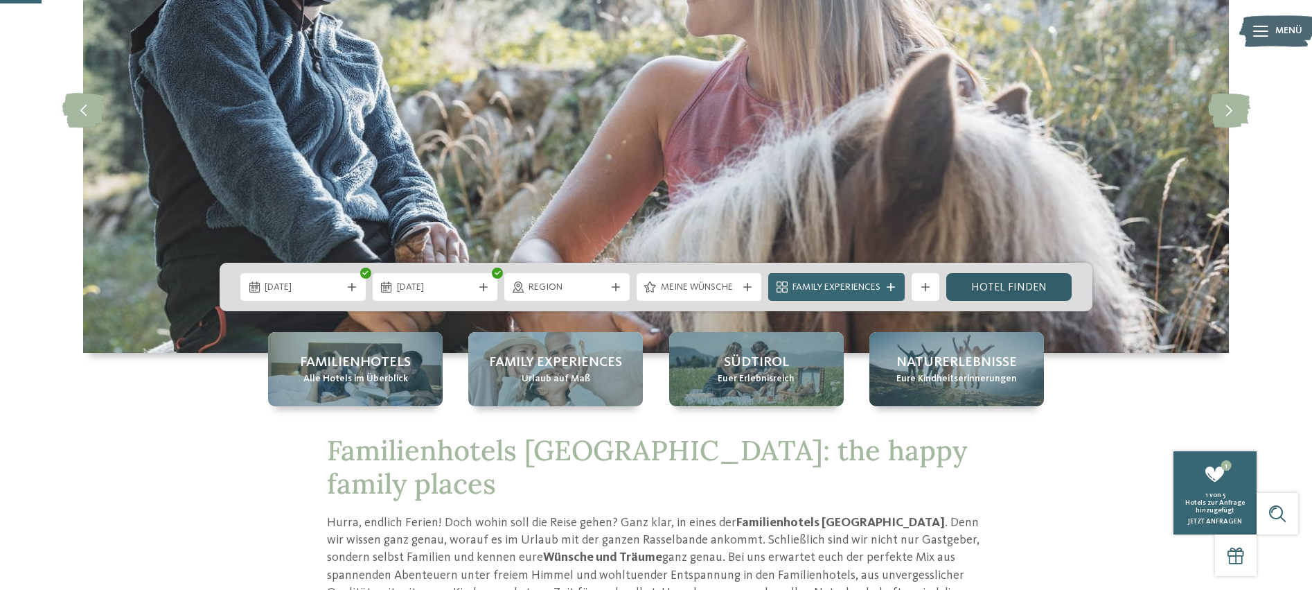
click at [984, 291] on link "Hotel finden" at bounding box center [1008, 287] width 125 height 28
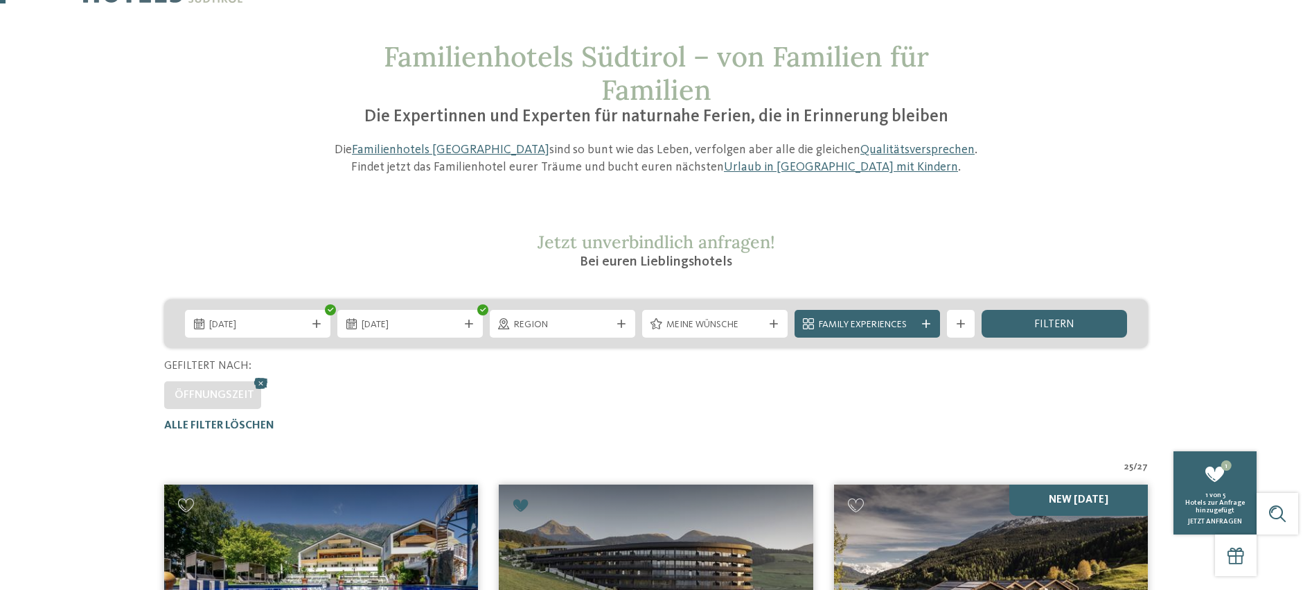
scroll to position [108, 0]
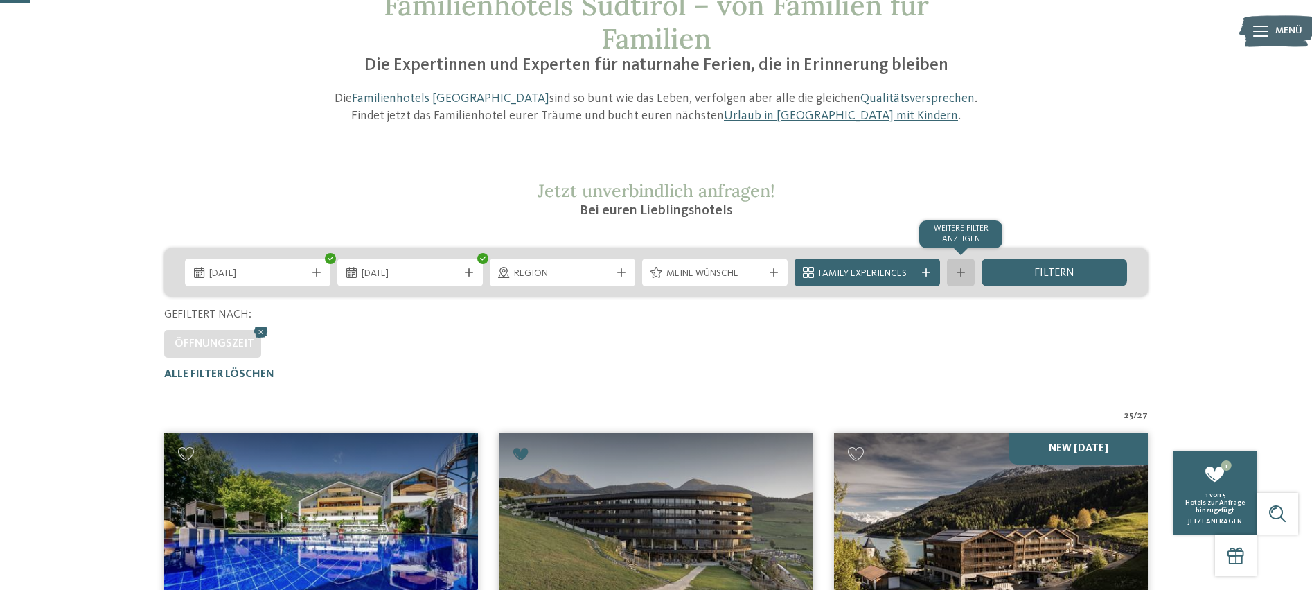
click at [960, 284] on div "Weitere Filter anzeigen" at bounding box center [961, 272] width 28 height 28
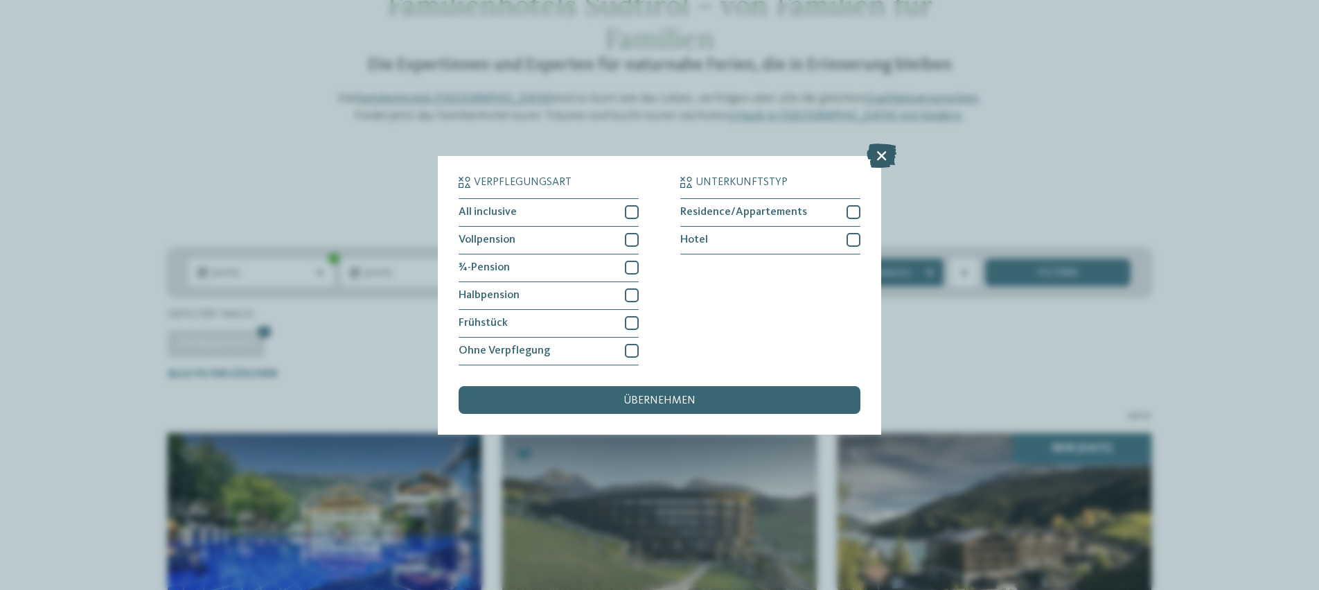
click at [875, 143] on icon at bounding box center [882, 155] width 30 height 24
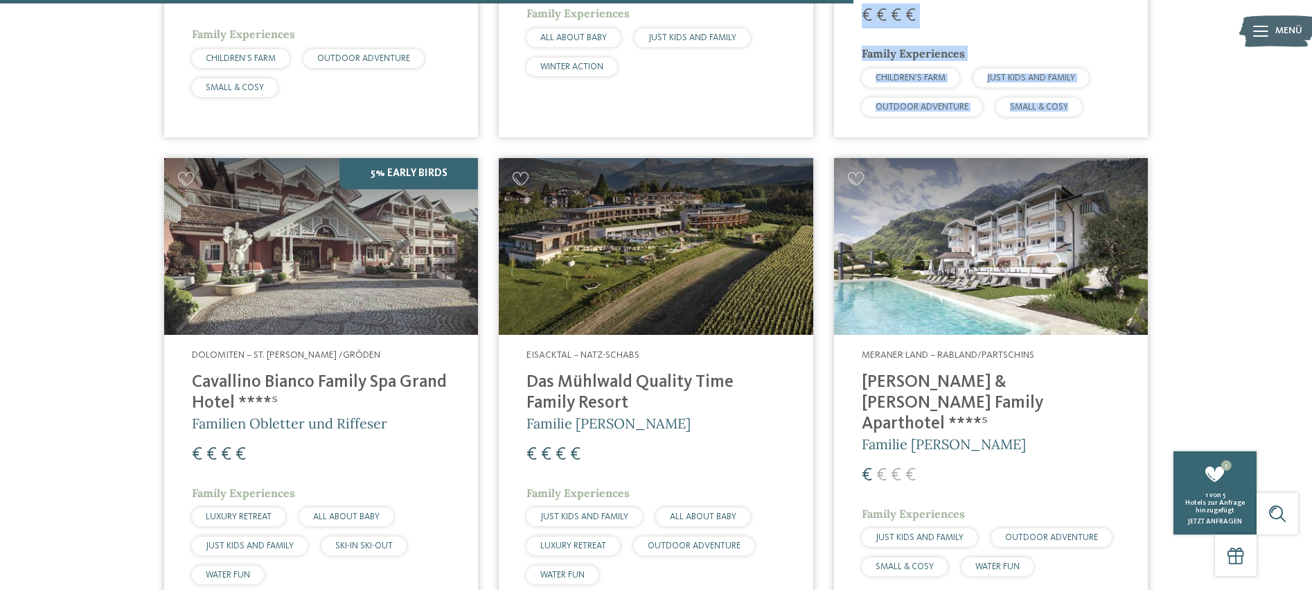
scroll to position [3113, 0]
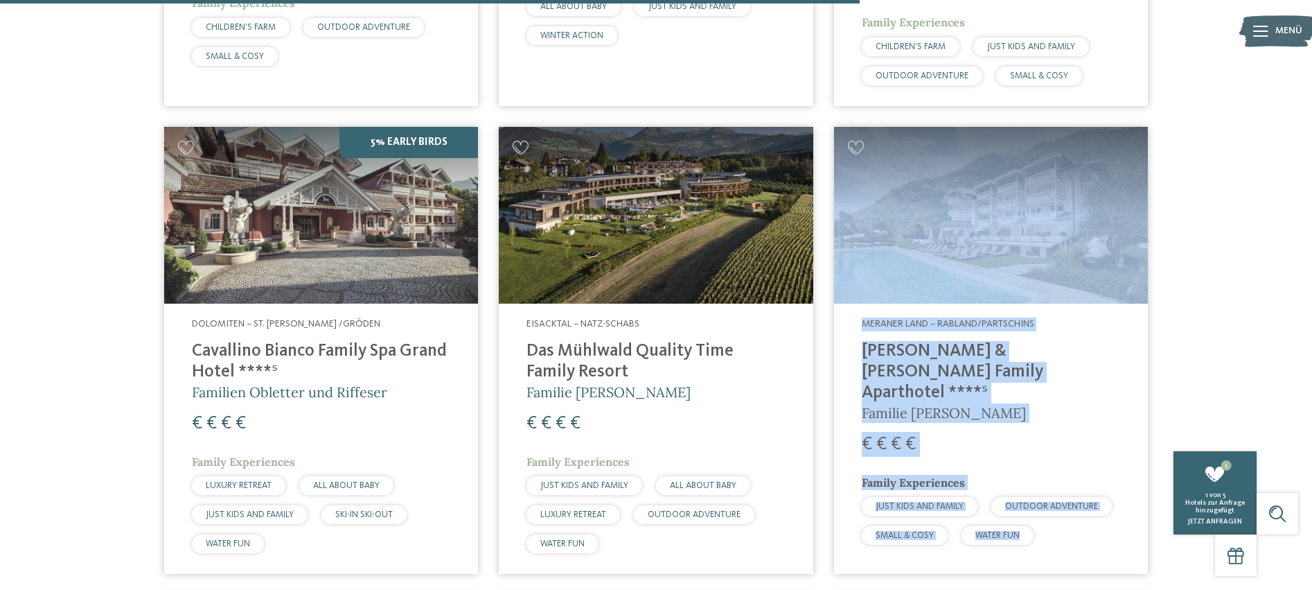
click at [944, 303] on div "Meraner Land – Rabland/Partschins Heidi & Edith Family Aparthotel ****ˢ Familie…" at bounding box center [991, 434] width 314 height 262
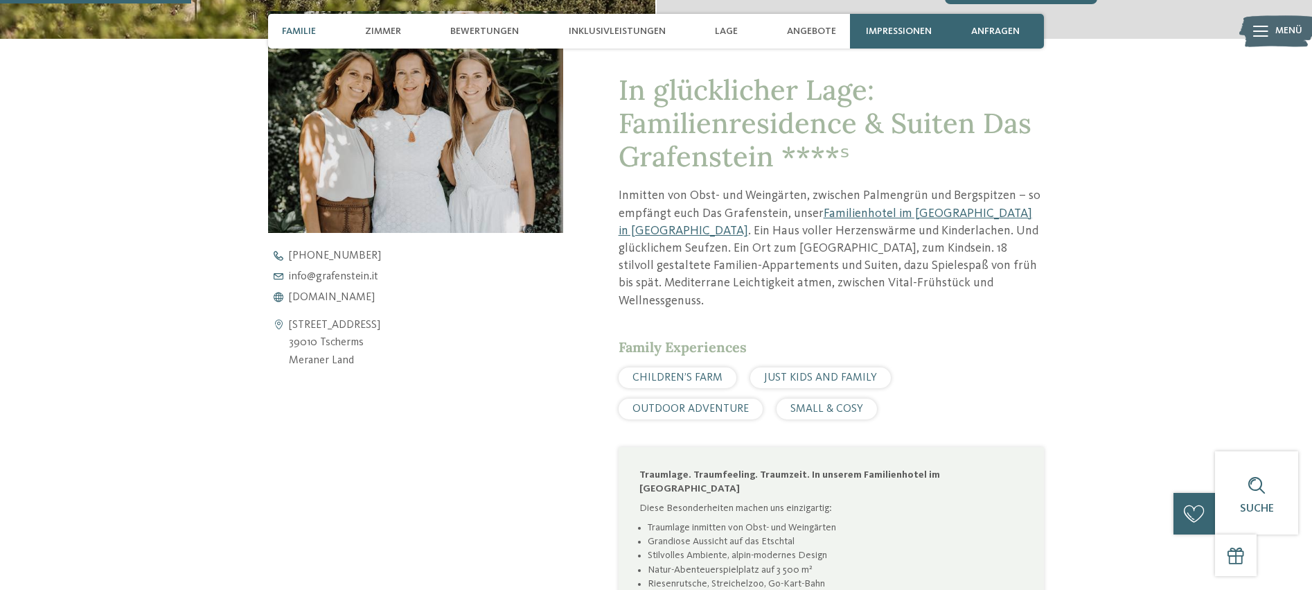
scroll to position [653, 0]
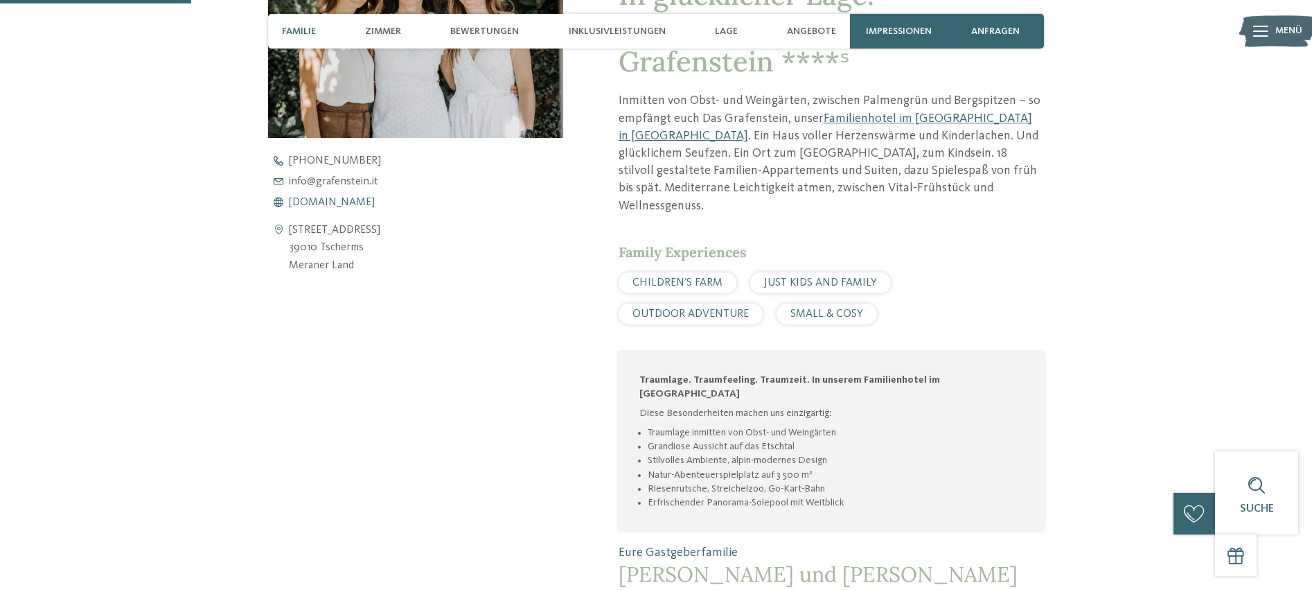
click at [320, 200] on span "[DOMAIN_NAME]" at bounding box center [332, 202] width 86 height 11
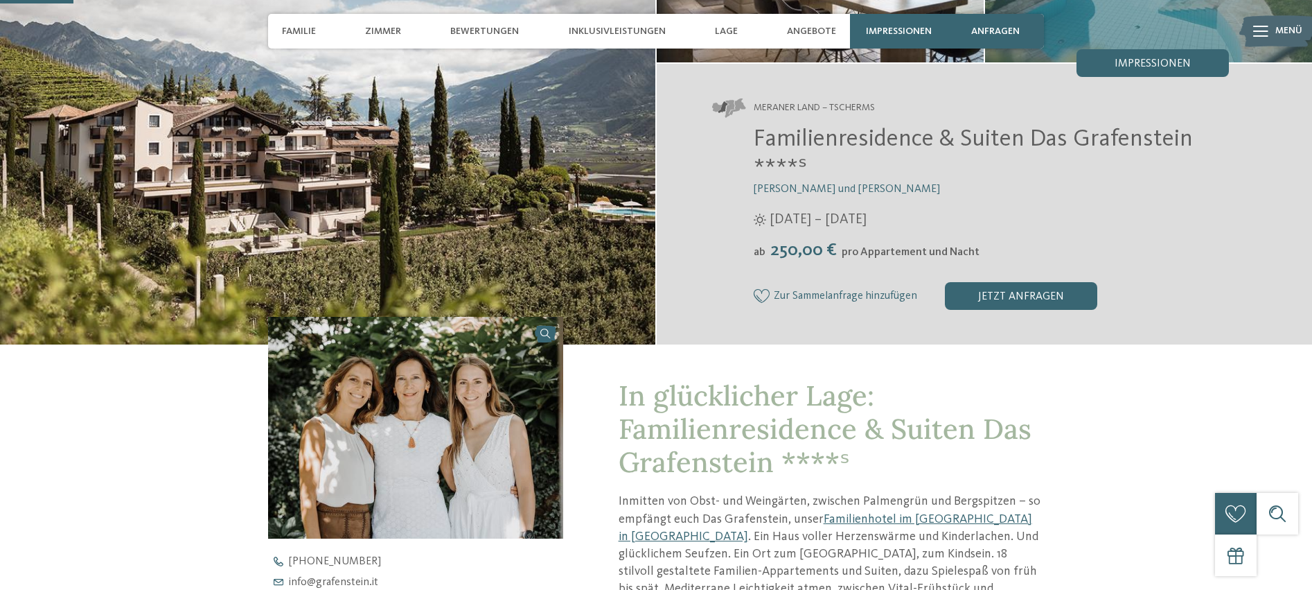
scroll to position [0, 0]
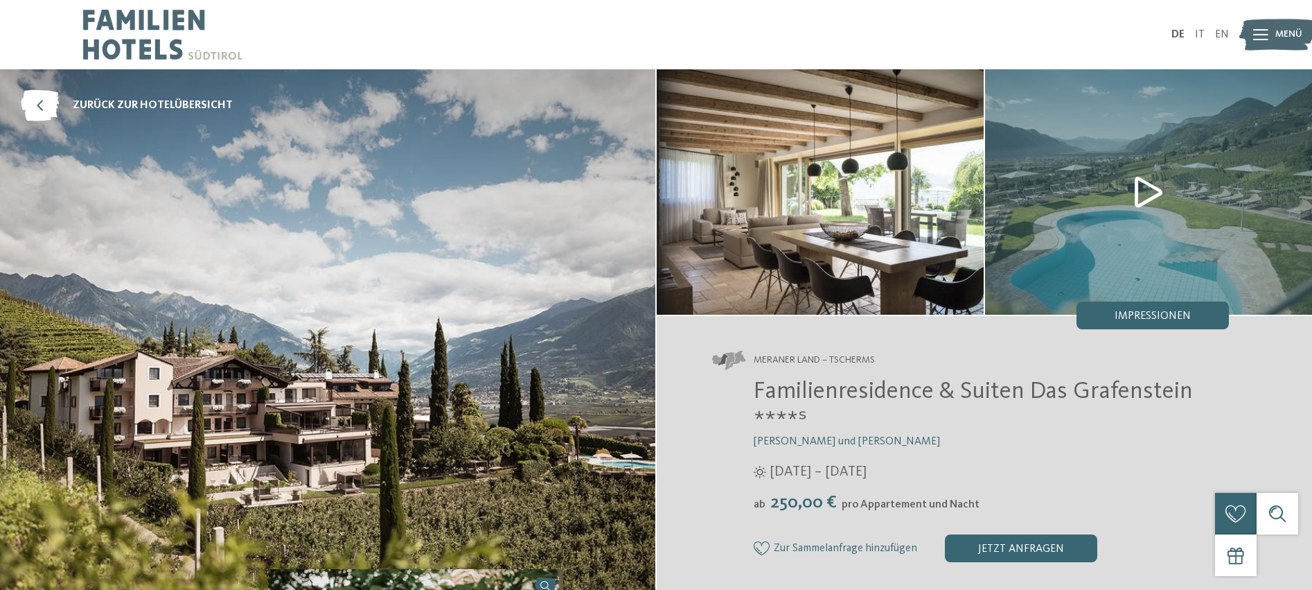
click at [148, 44] on img at bounding box center [162, 34] width 159 height 69
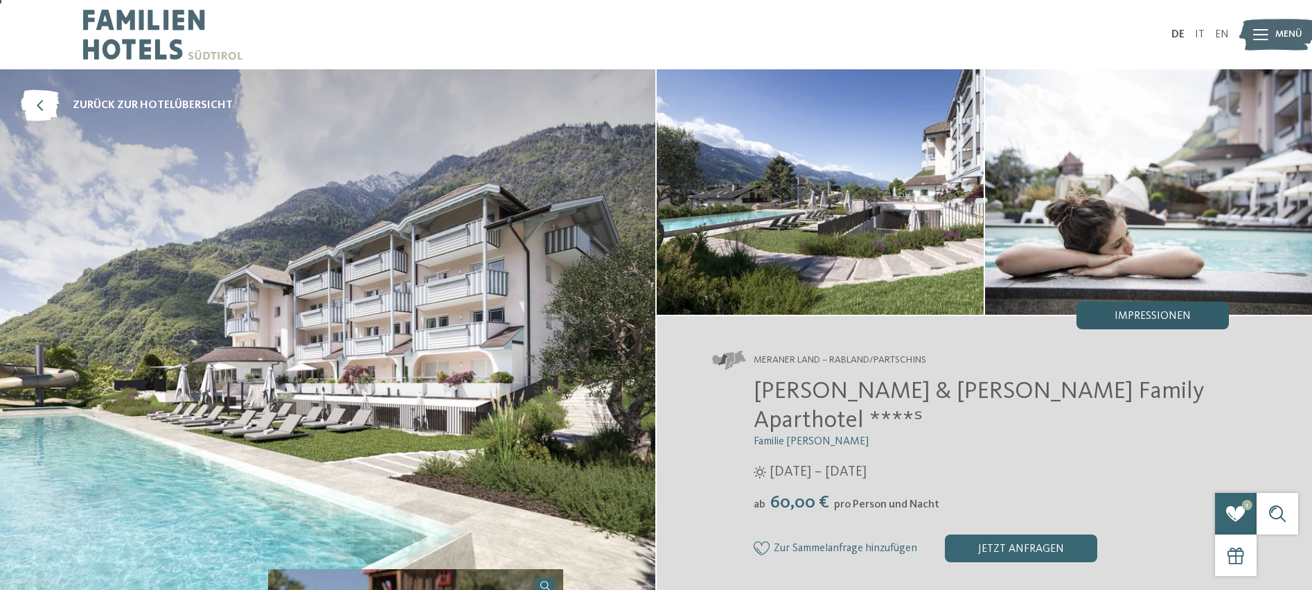
scroll to position [5, 0]
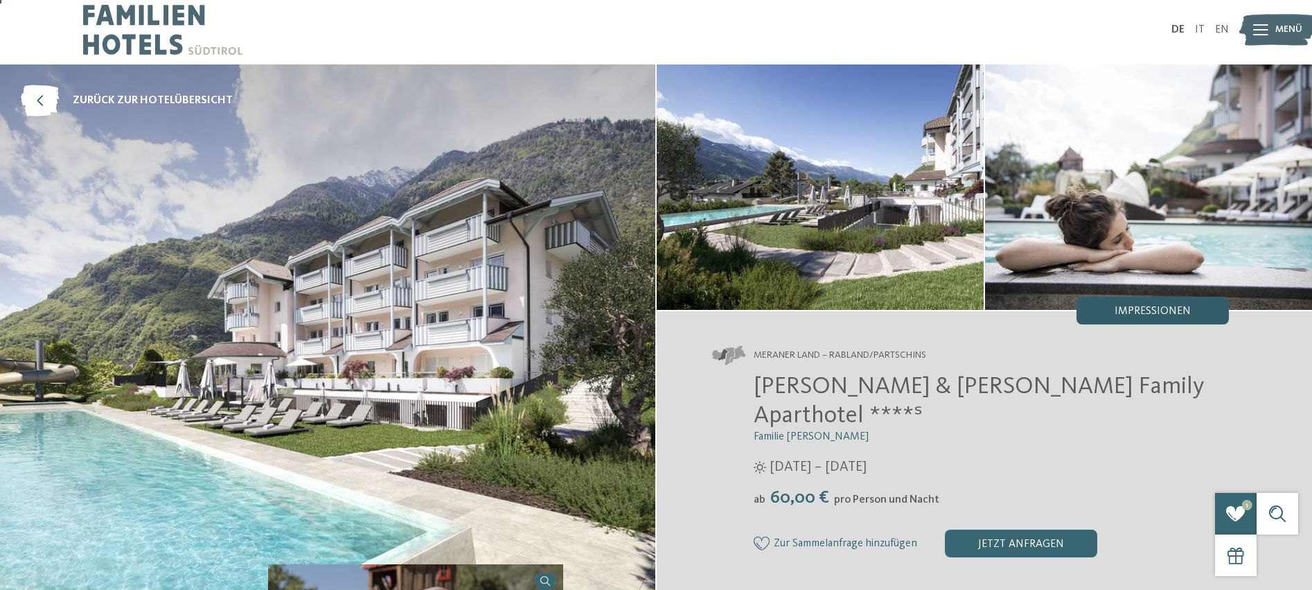
click at [1154, 315] on span "Impressionen" at bounding box center [1153, 311] width 76 height 11
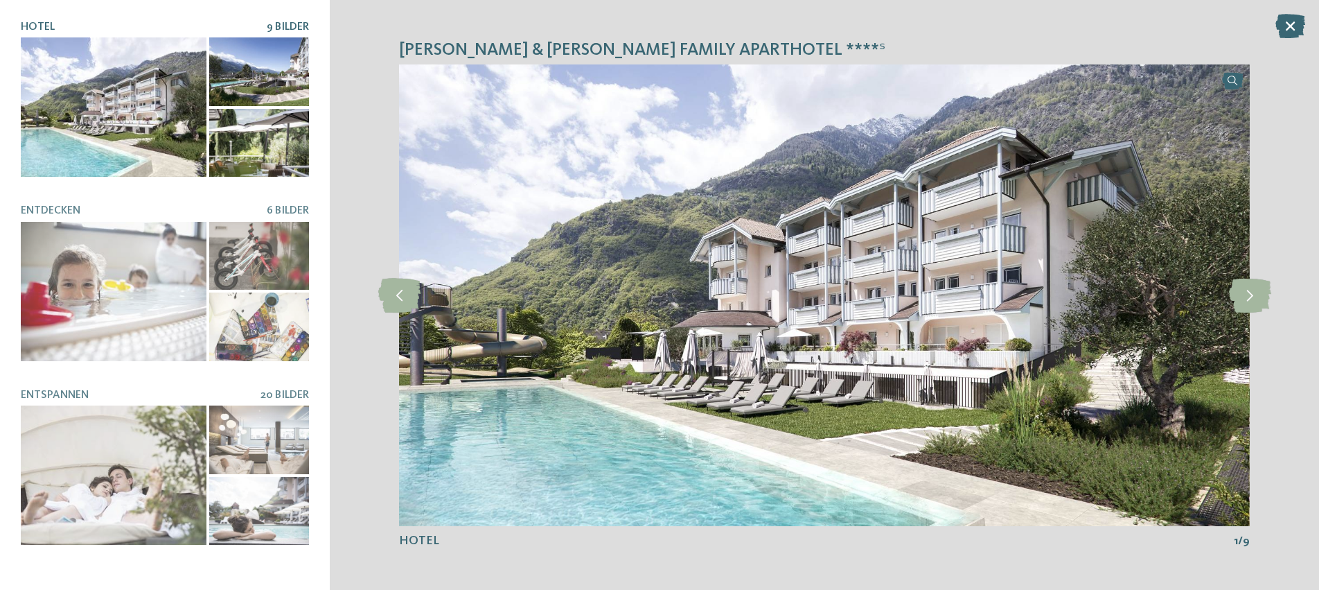
click at [173, 163] on div at bounding box center [114, 106] width 186 height 139
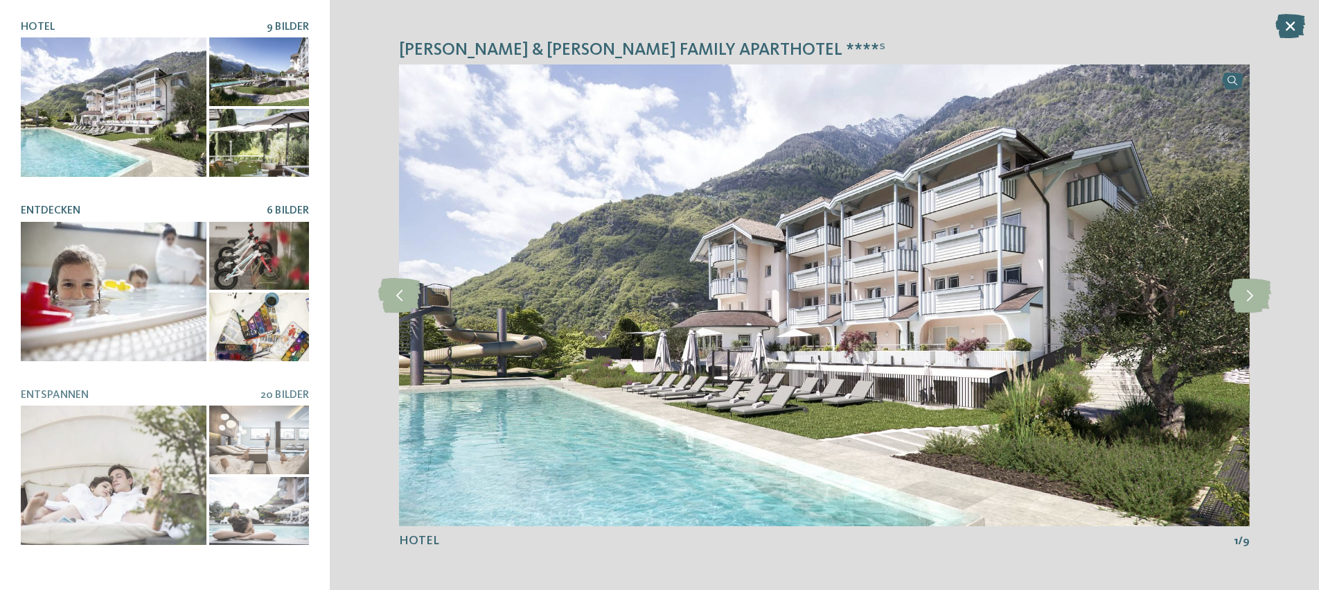
click at [196, 273] on div at bounding box center [114, 291] width 186 height 139
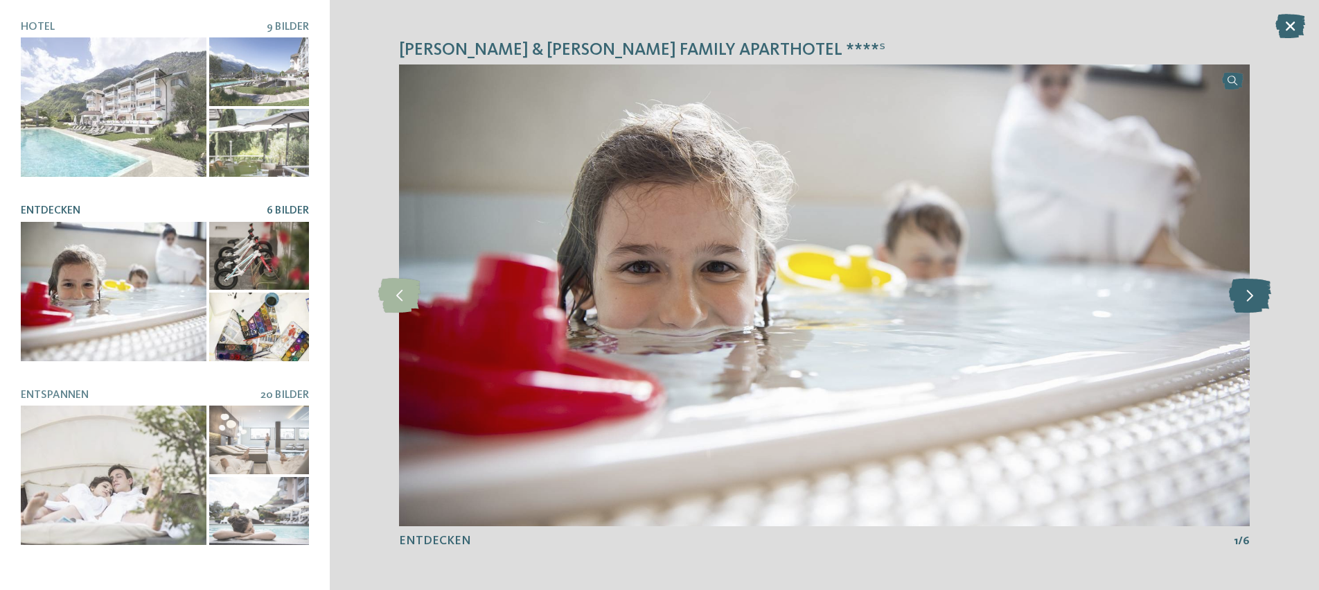
click at [1259, 291] on icon at bounding box center [1250, 295] width 42 height 35
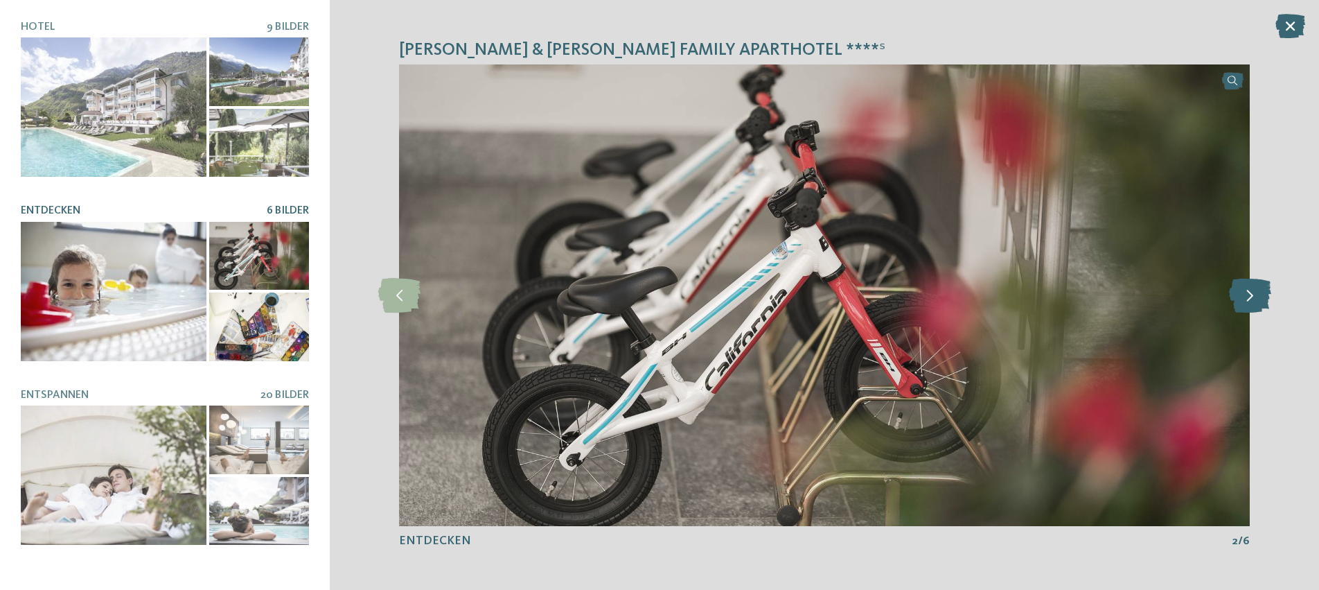
click at [1259, 291] on icon at bounding box center [1250, 295] width 42 height 35
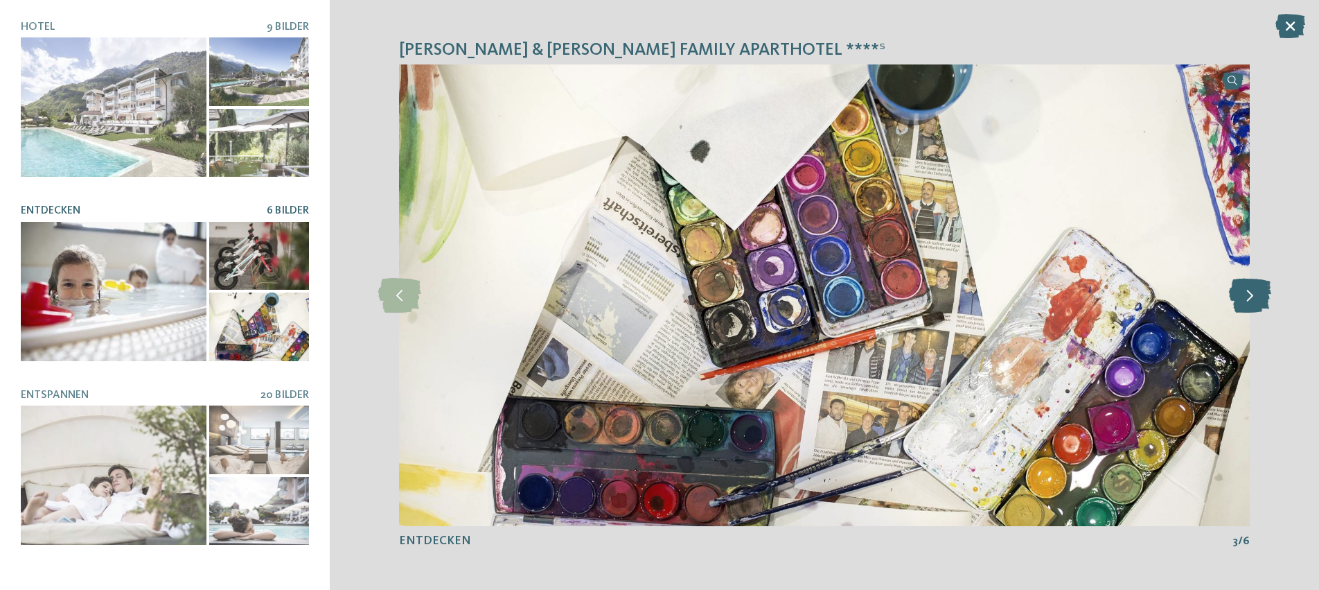
click at [1259, 291] on icon at bounding box center [1250, 295] width 42 height 35
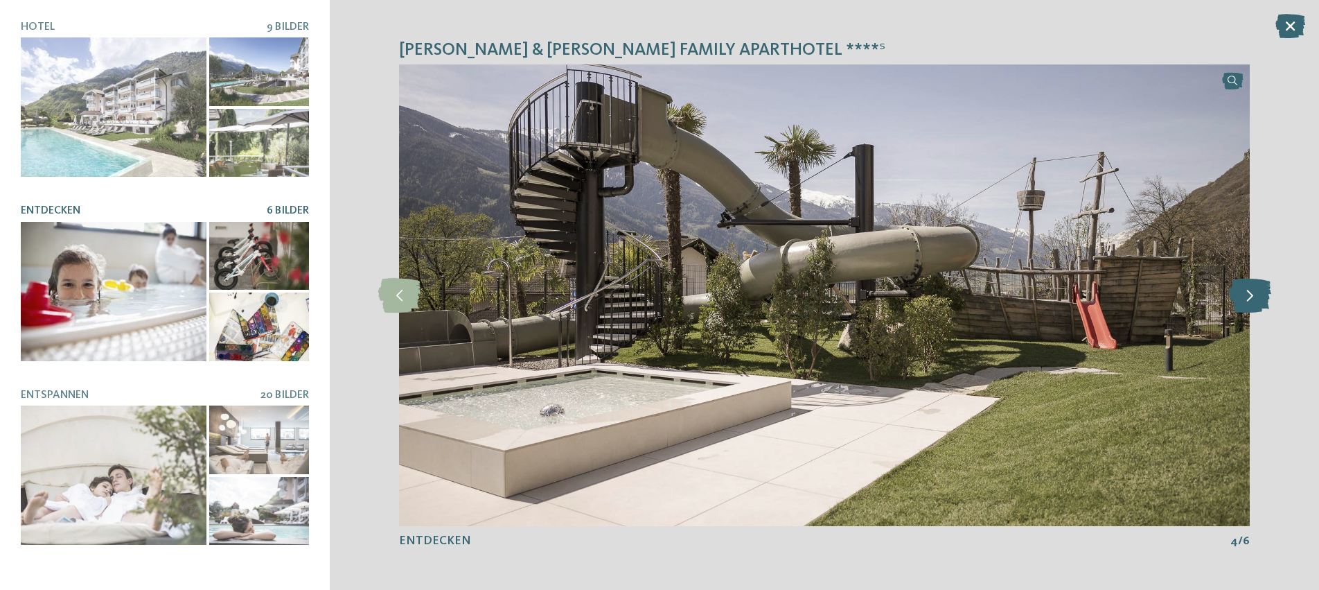
click at [1259, 291] on icon at bounding box center [1250, 295] width 42 height 35
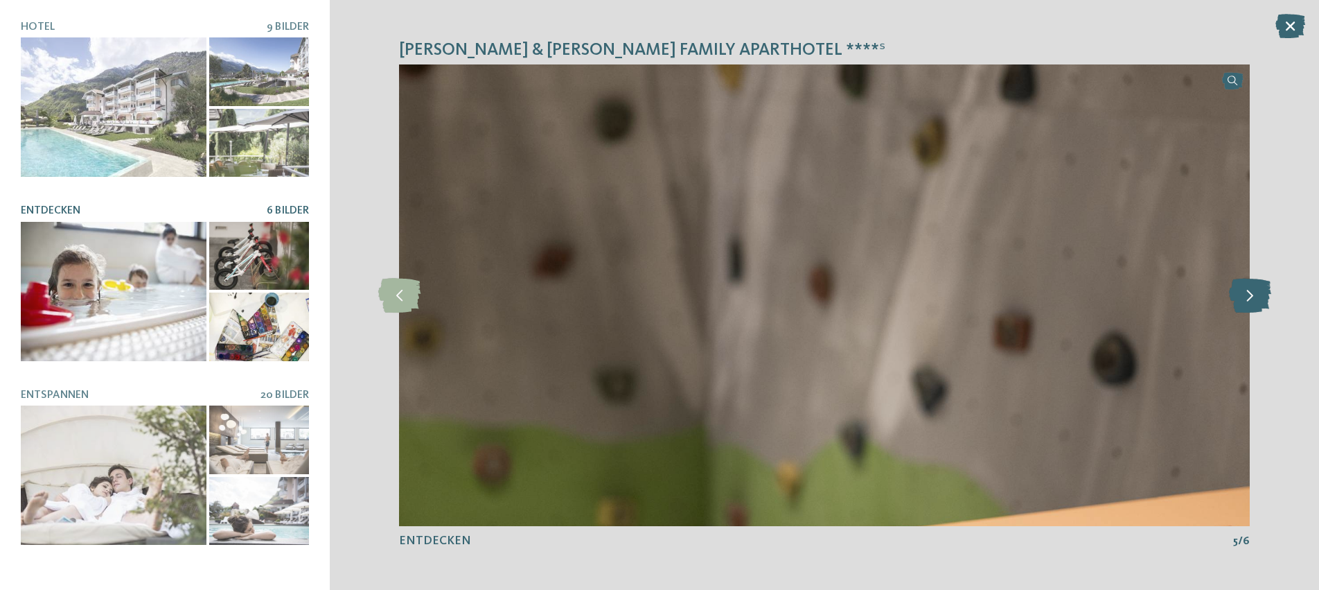
click at [1259, 291] on icon at bounding box center [1250, 295] width 42 height 35
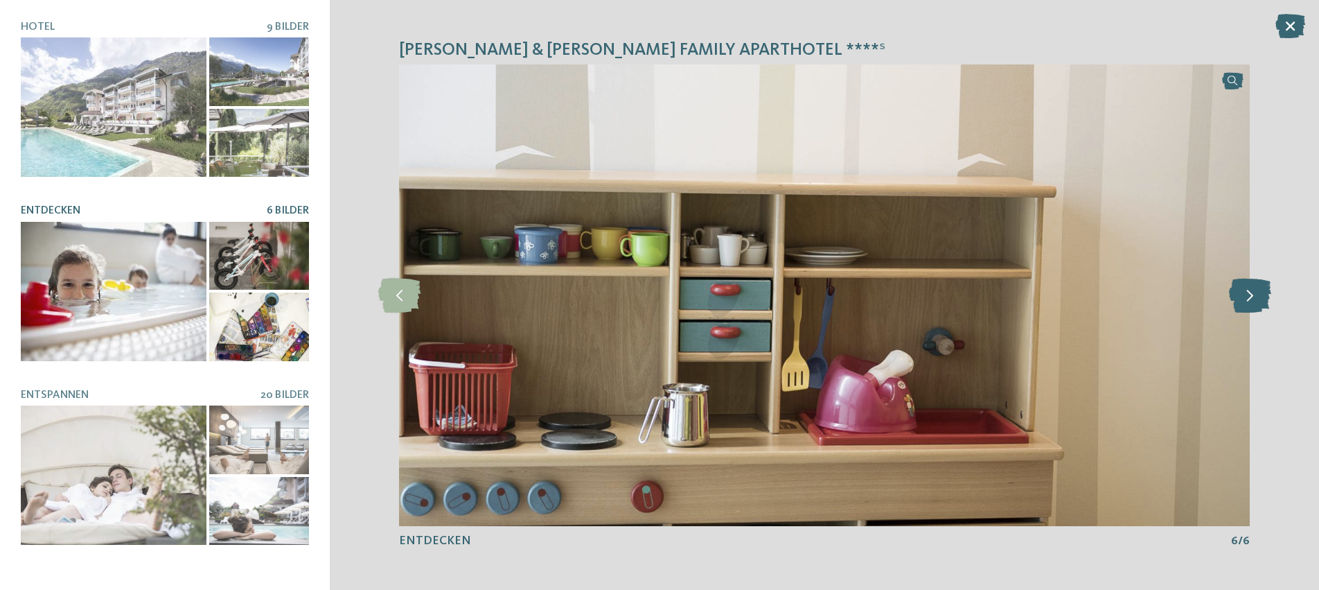
click at [1259, 291] on icon at bounding box center [1250, 295] width 42 height 35
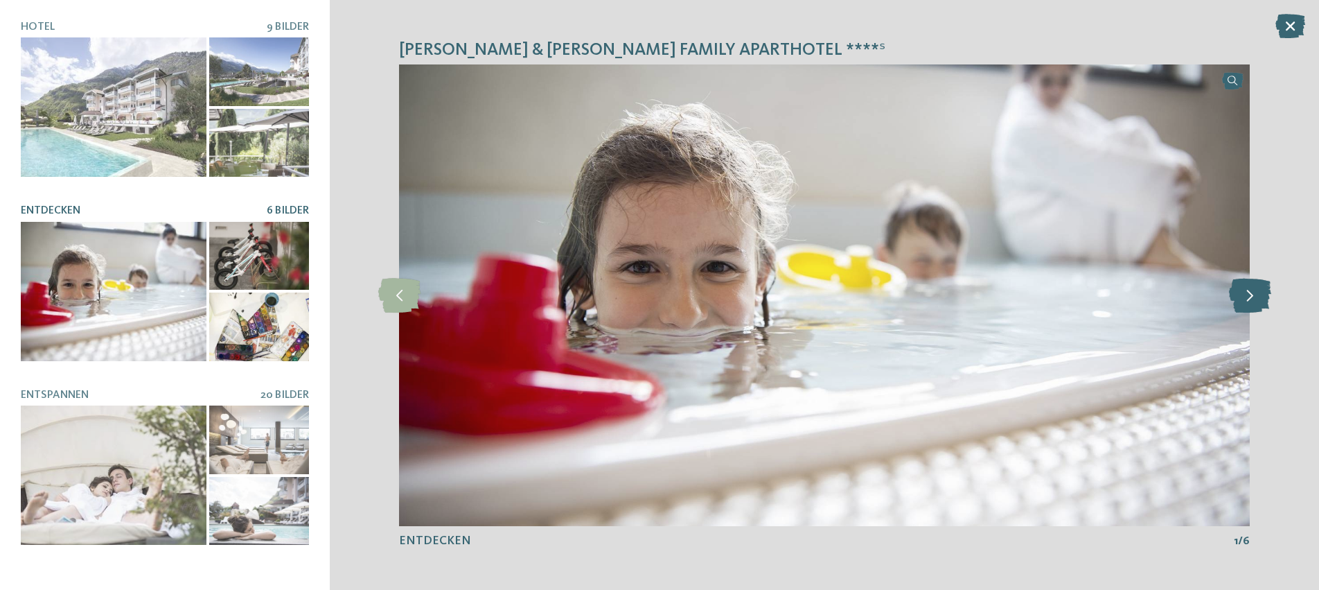
click at [1259, 291] on icon at bounding box center [1250, 295] width 42 height 35
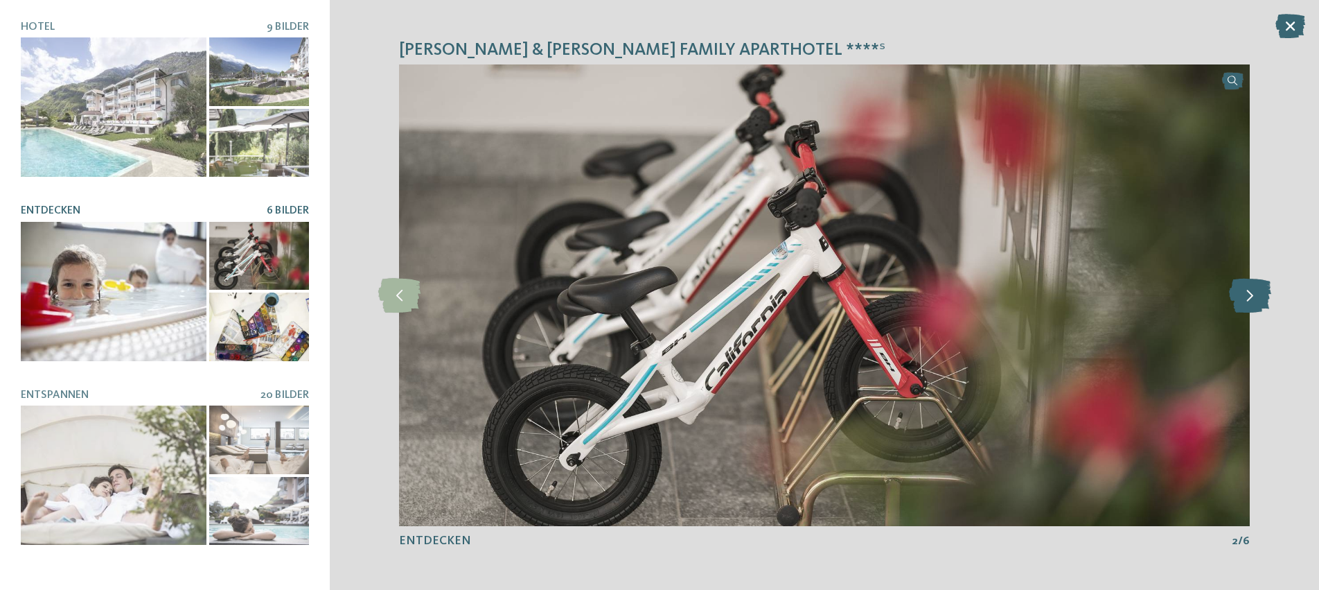
click at [1259, 291] on icon at bounding box center [1250, 295] width 42 height 35
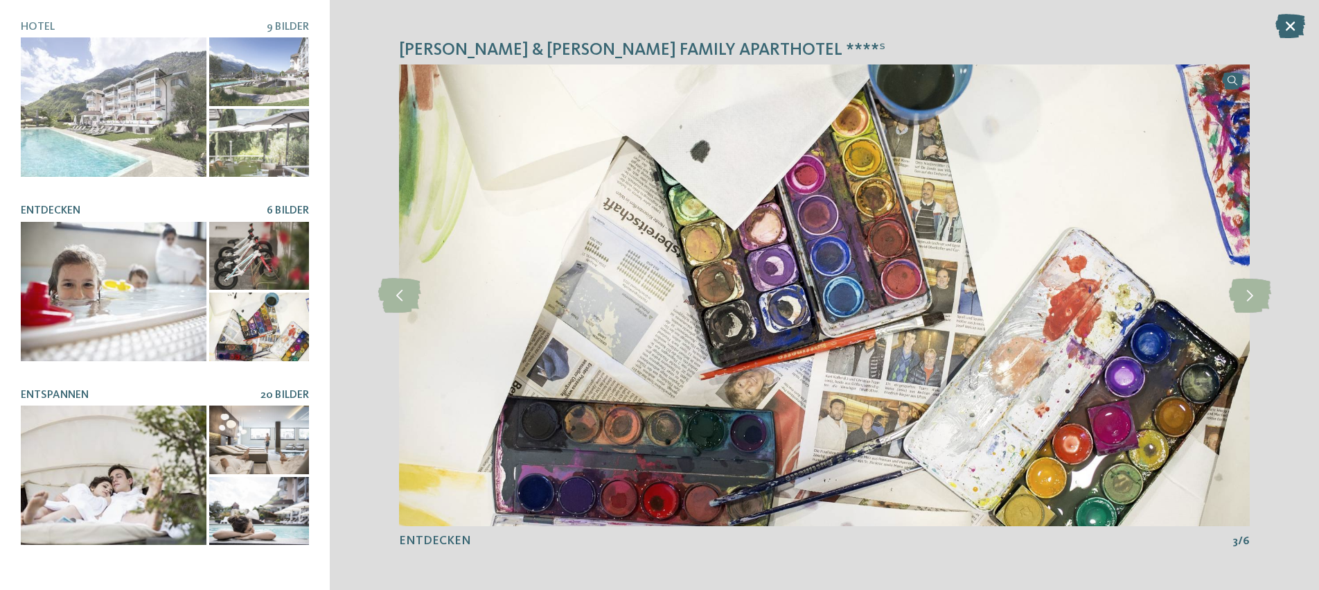
click at [195, 461] on div at bounding box center [114, 474] width 186 height 139
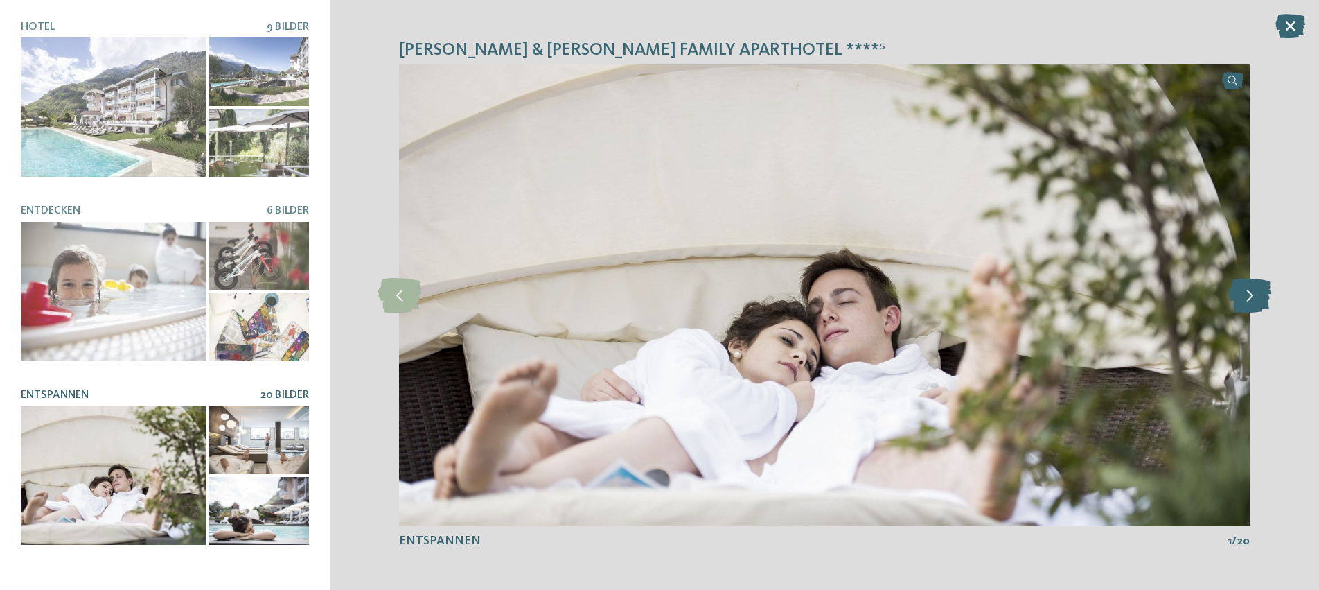
click at [1249, 307] on icon at bounding box center [1250, 295] width 42 height 35
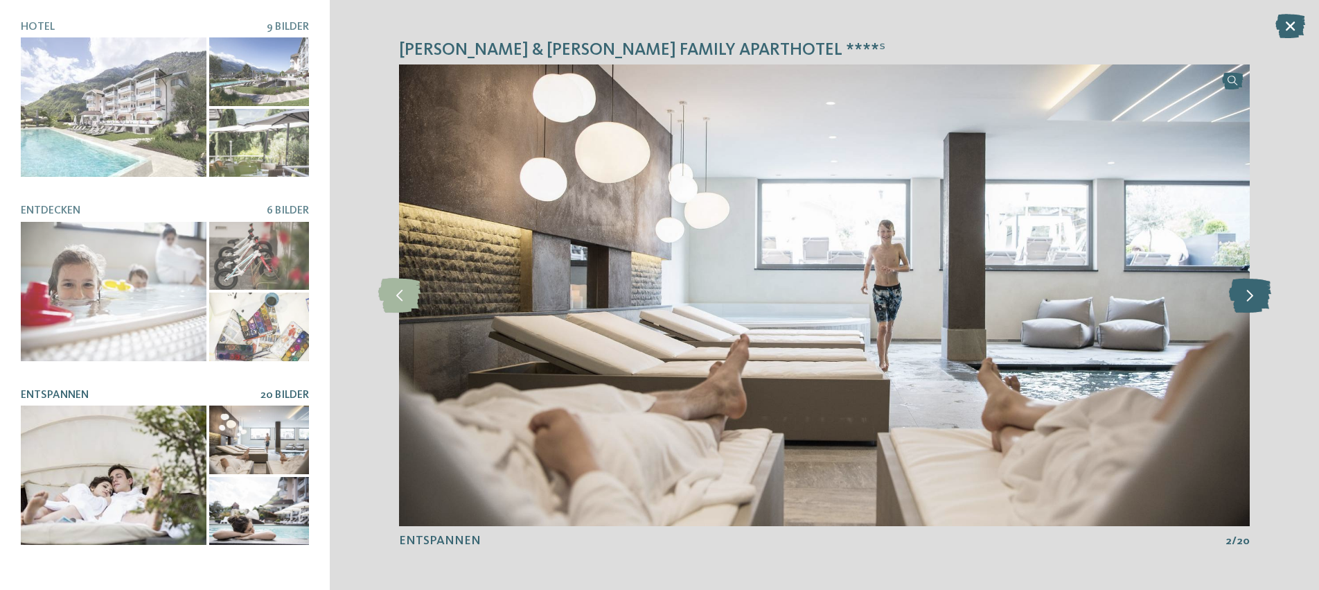
click at [1249, 307] on icon at bounding box center [1250, 295] width 42 height 35
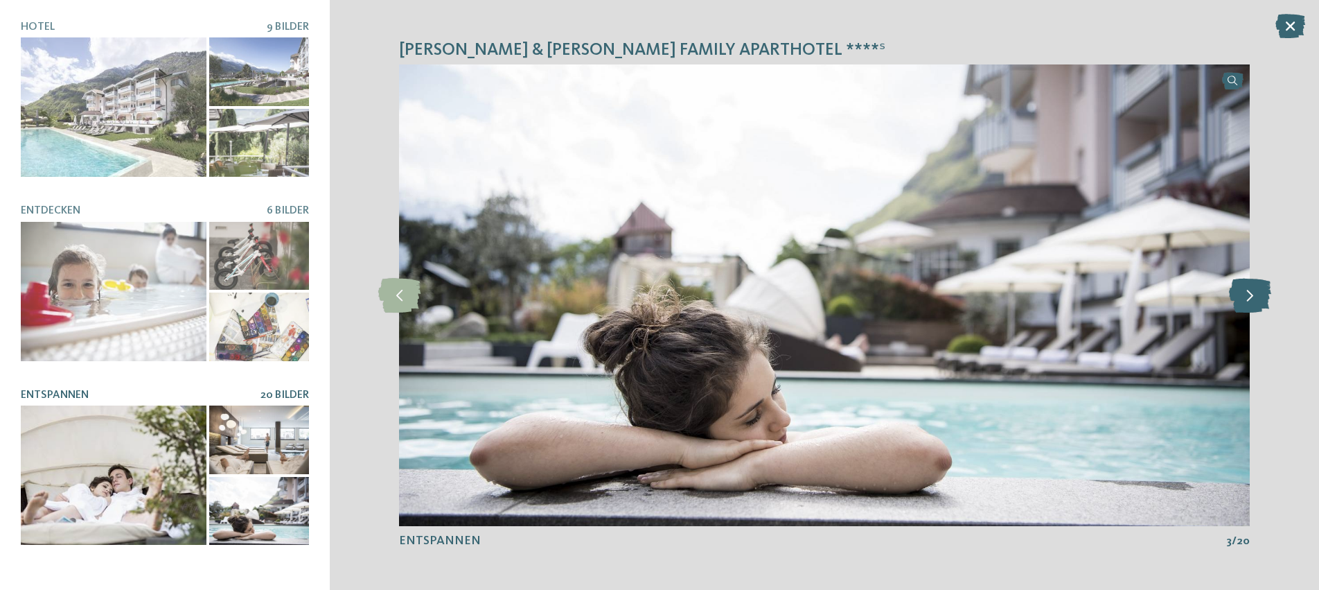
click at [1249, 307] on icon at bounding box center [1250, 295] width 42 height 35
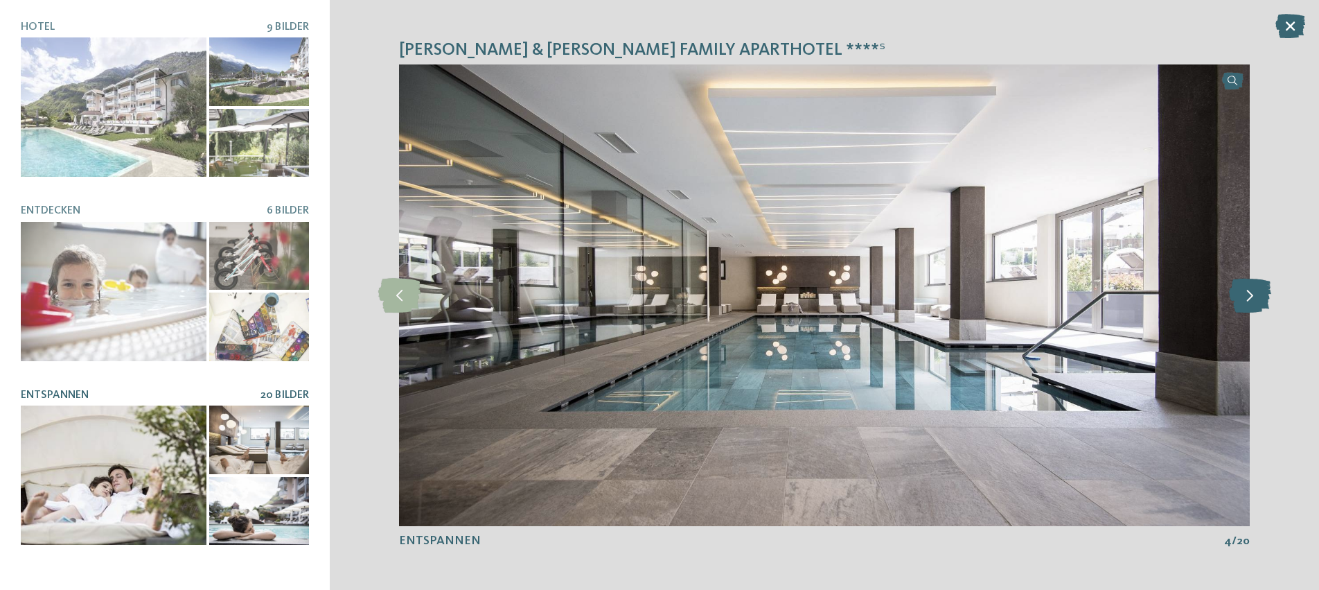
click at [1249, 307] on icon at bounding box center [1250, 295] width 42 height 35
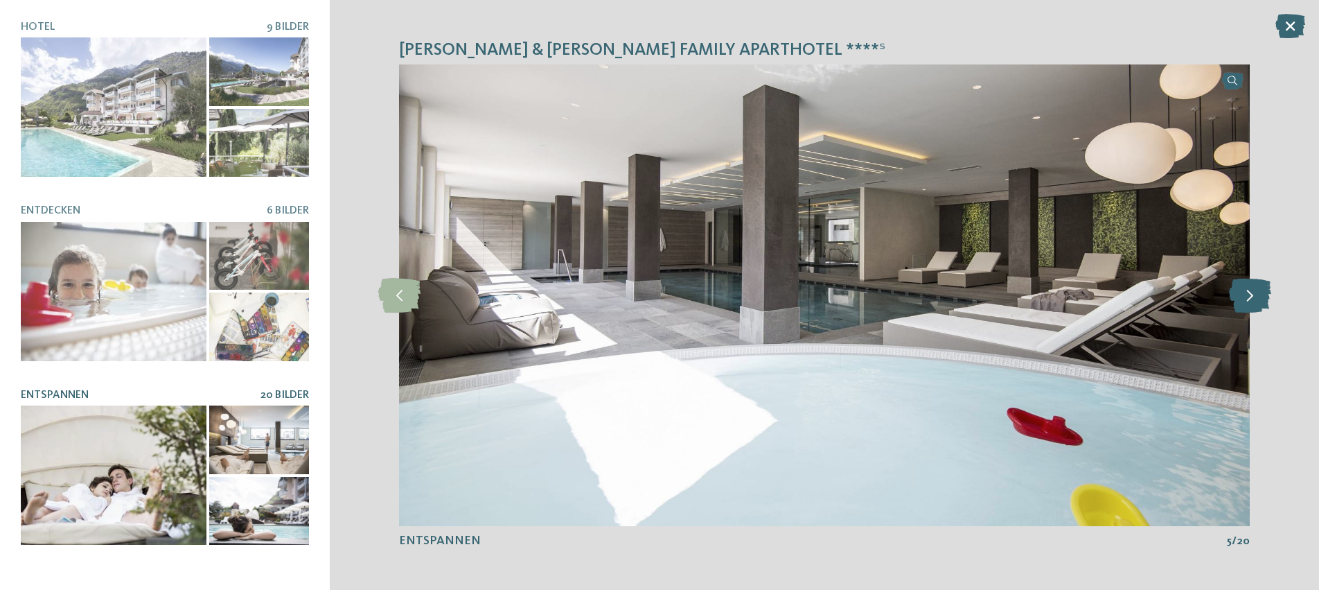
click at [1249, 307] on icon at bounding box center [1250, 295] width 42 height 35
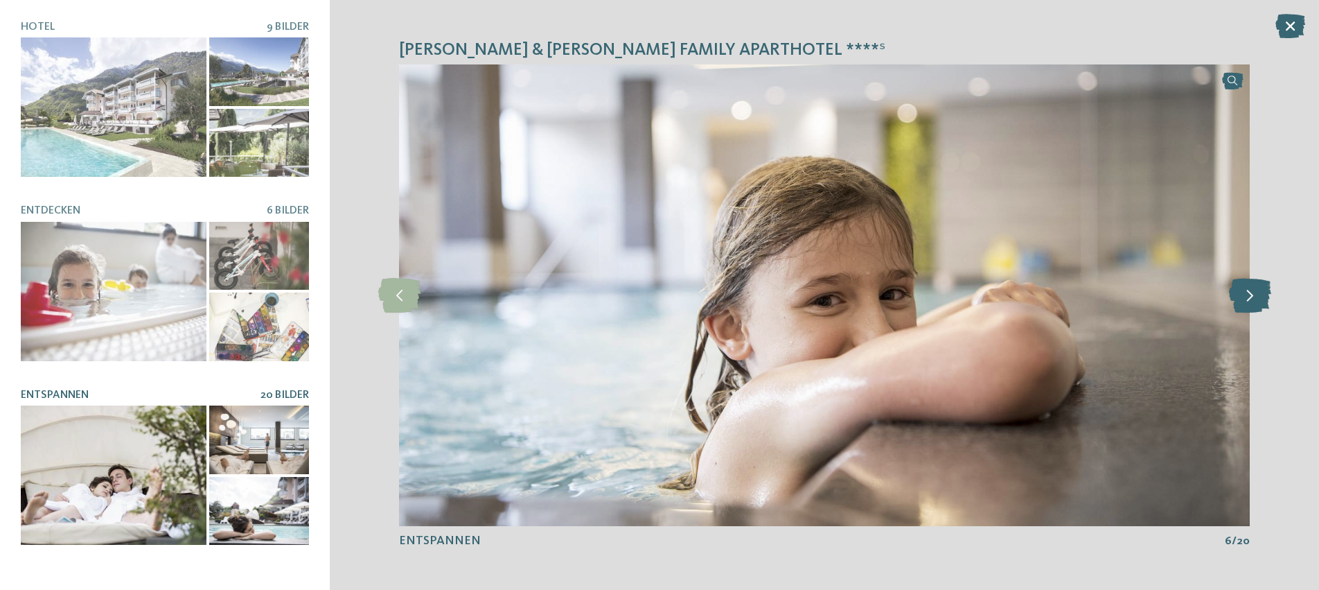
click at [1249, 307] on icon at bounding box center [1250, 295] width 42 height 35
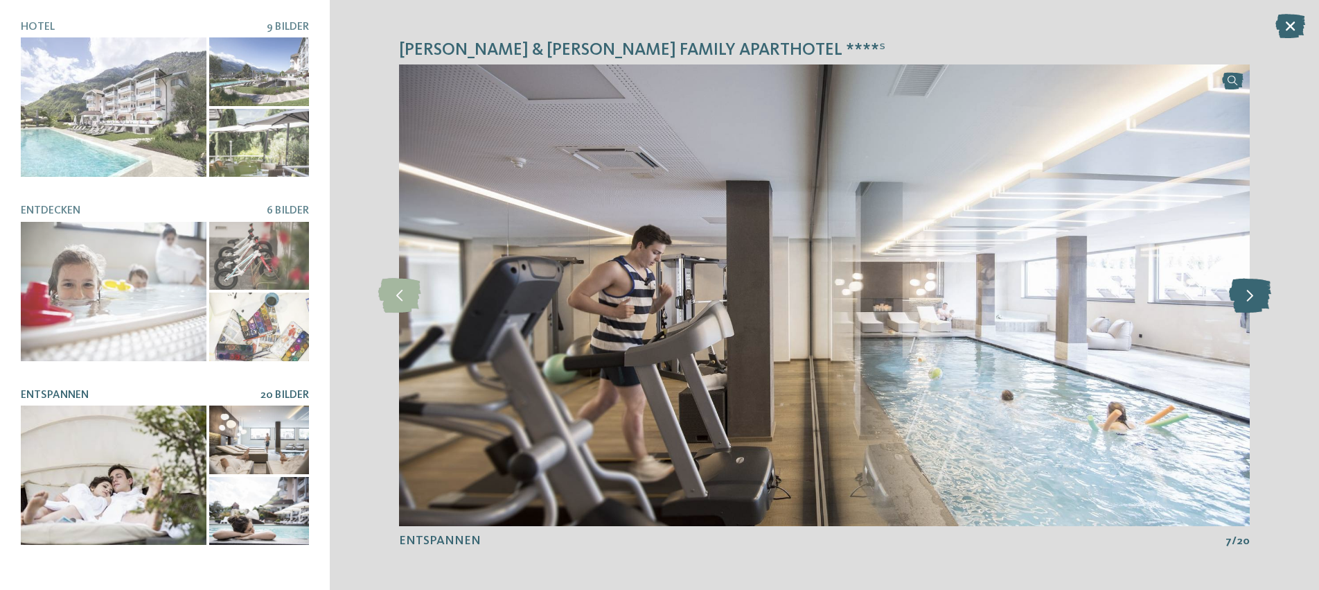
click at [1249, 307] on icon at bounding box center [1250, 295] width 42 height 35
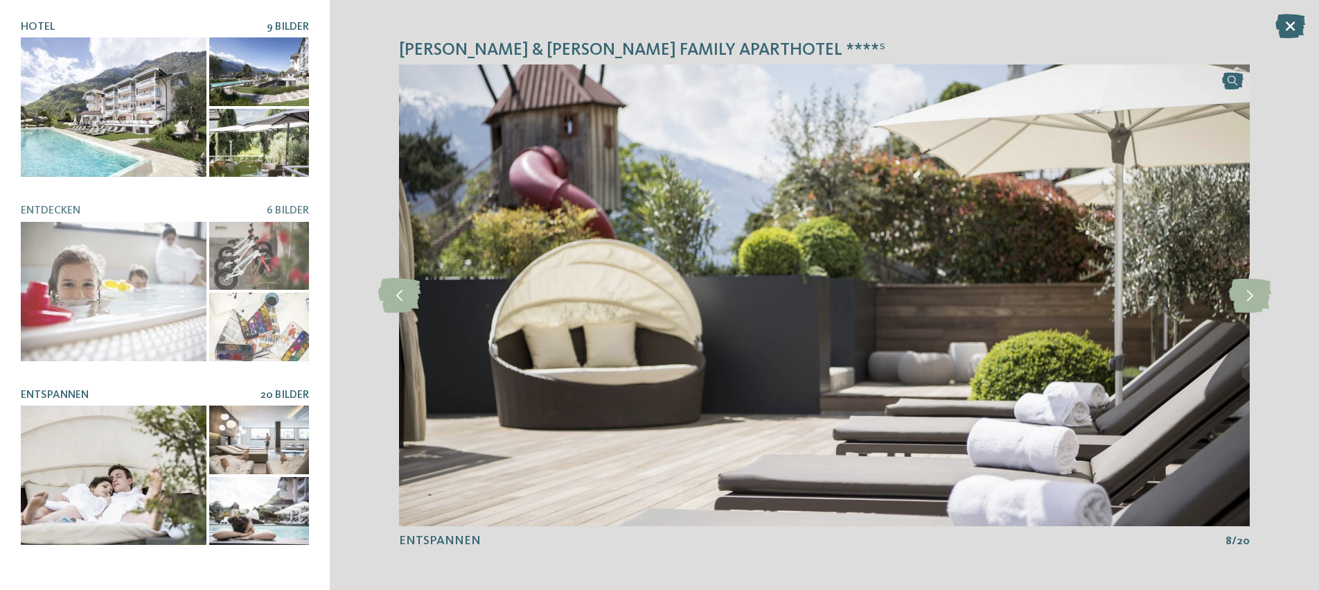
click at [81, 112] on div at bounding box center [114, 106] width 186 height 139
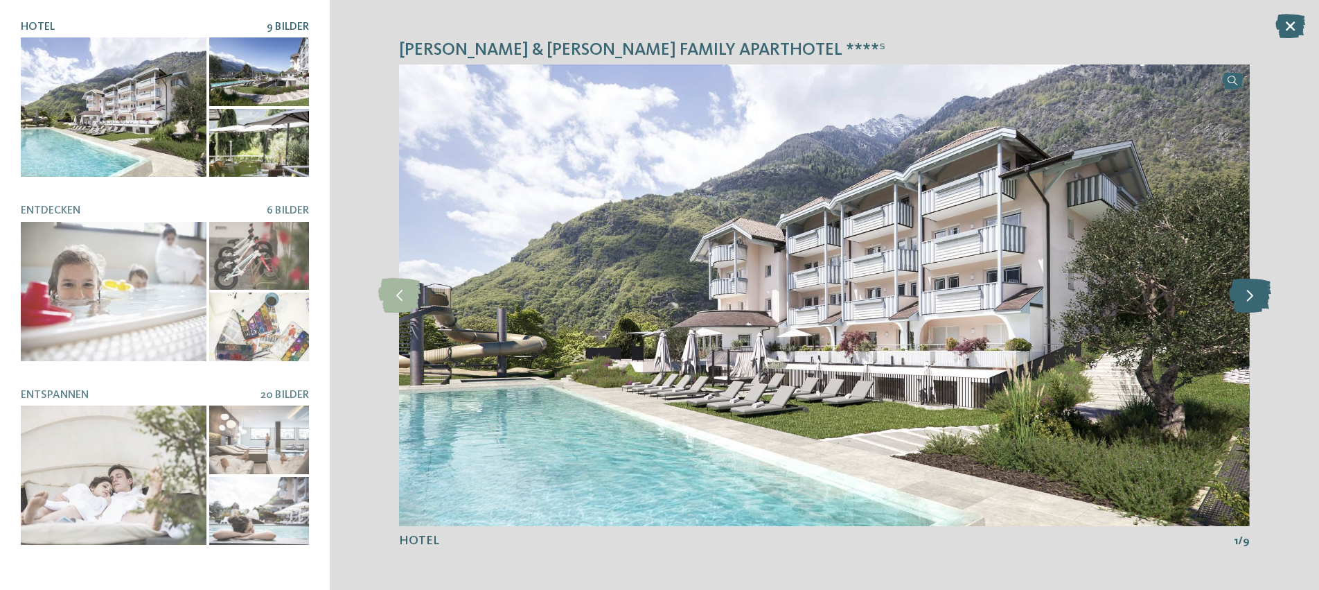
click at [1250, 303] on icon at bounding box center [1250, 295] width 42 height 35
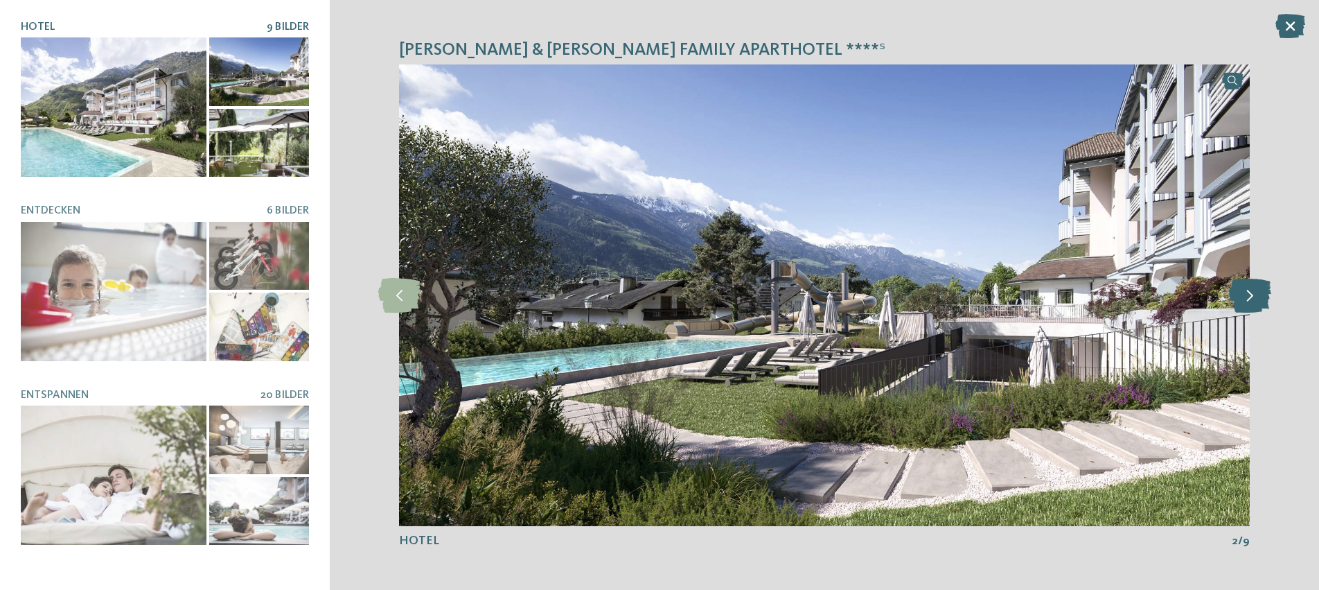
click at [1250, 303] on icon at bounding box center [1250, 295] width 42 height 35
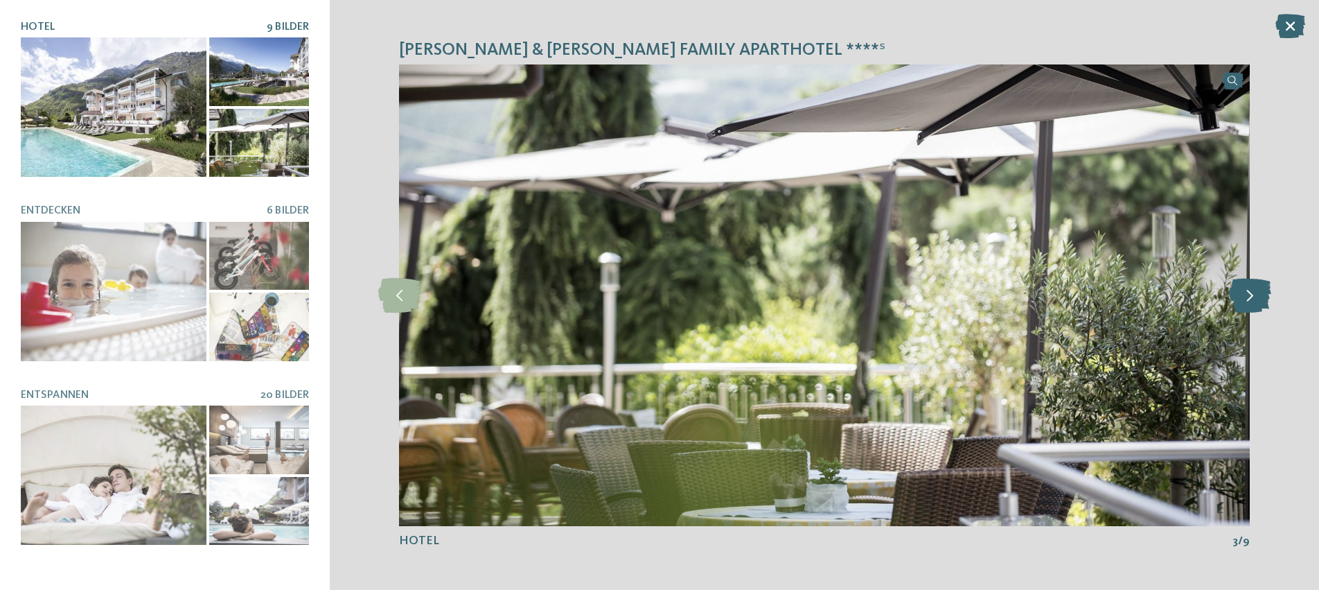
click at [1250, 303] on icon at bounding box center [1250, 295] width 42 height 35
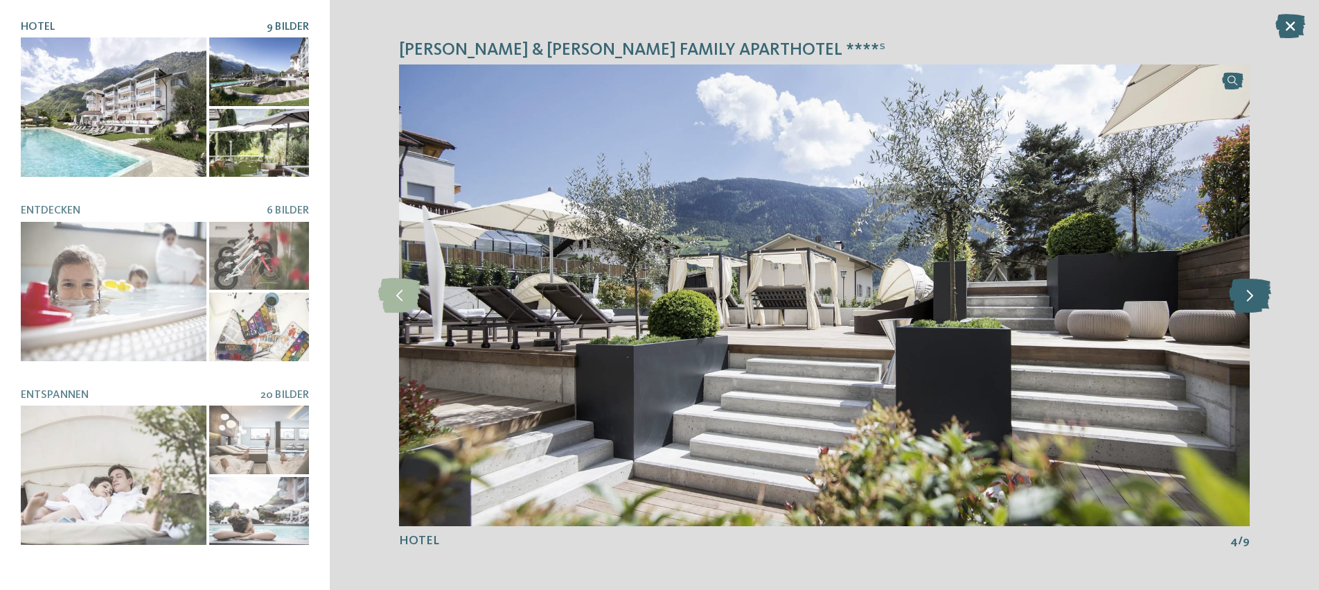
click at [1250, 303] on icon at bounding box center [1250, 295] width 42 height 35
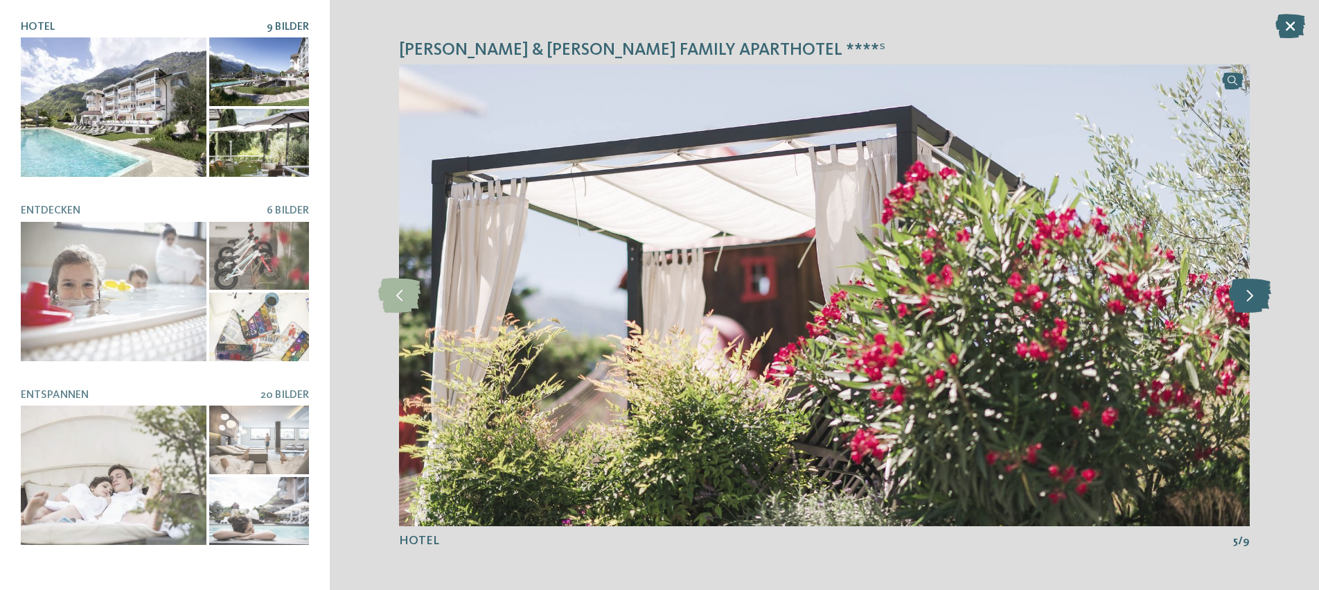
click at [1250, 303] on icon at bounding box center [1250, 295] width 42 height 35
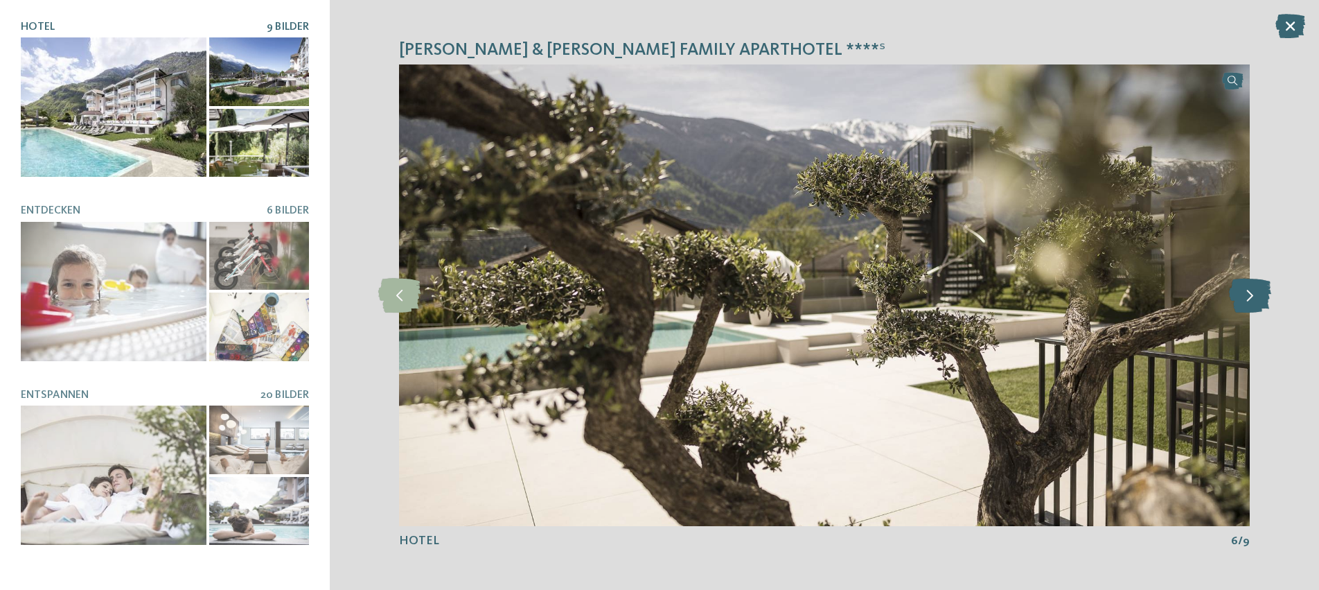
click at [1250, 303] on icon at bounding box center [1250, 295] width 42 height 35
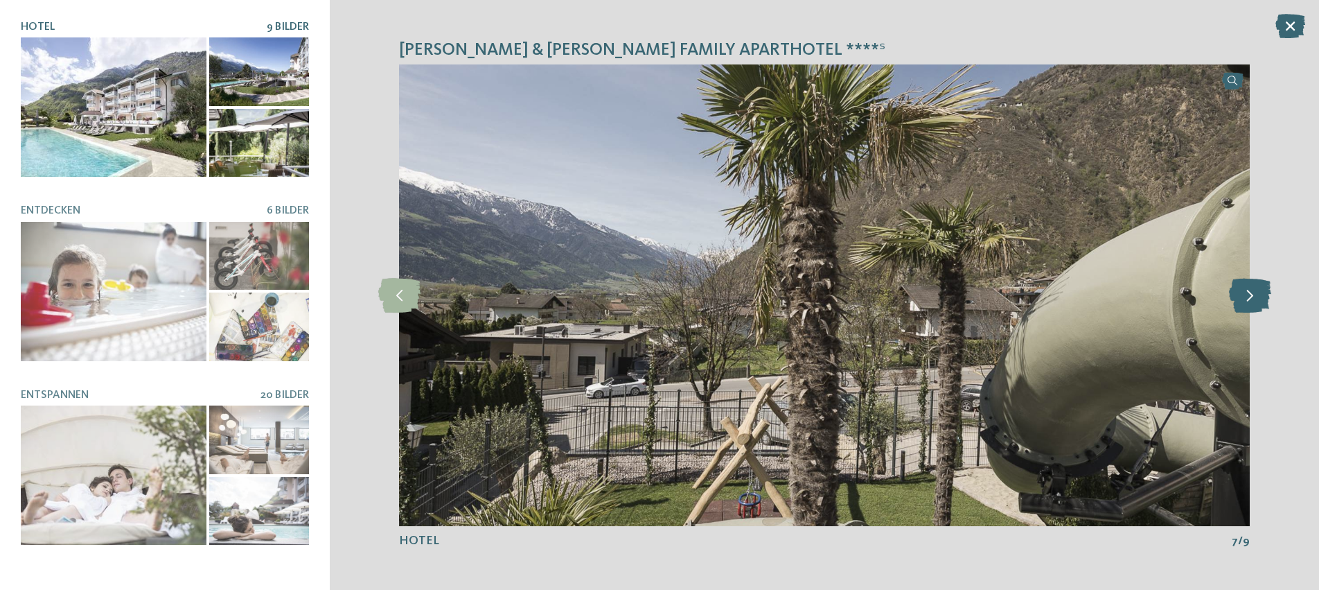
click at [1250, 303] on icon at bounding box center [1250, 295] width 42 height 35
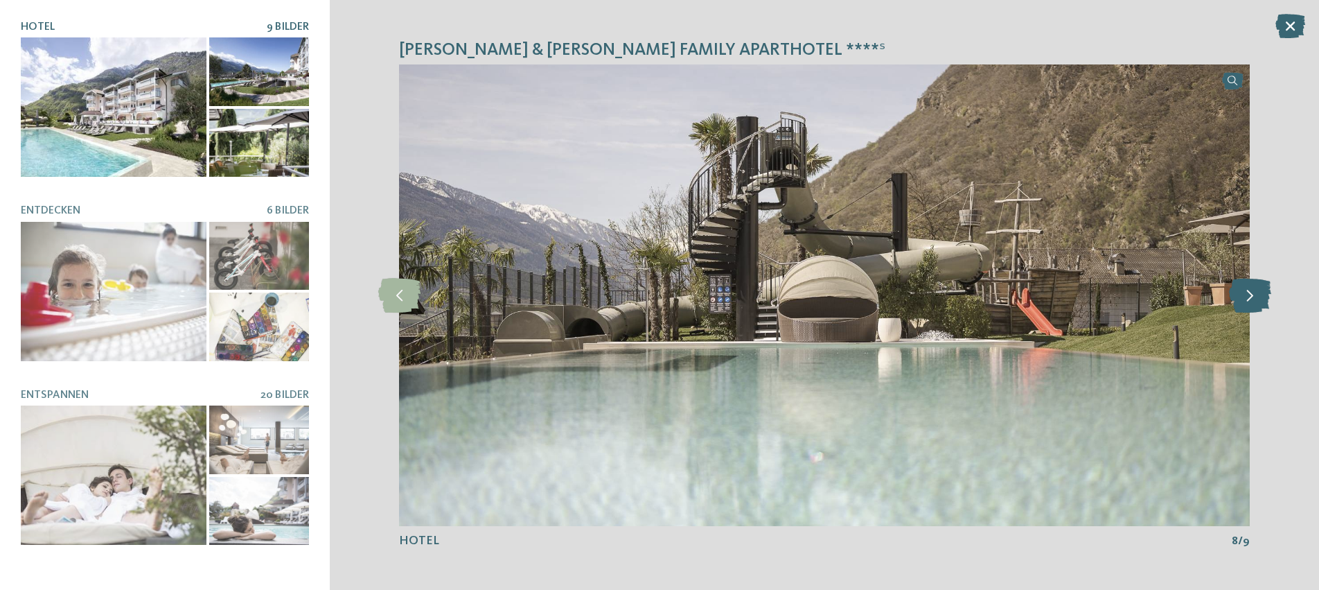
click at [1250, 303] on icon at bounding box center [1250, 295] width 42 height 35
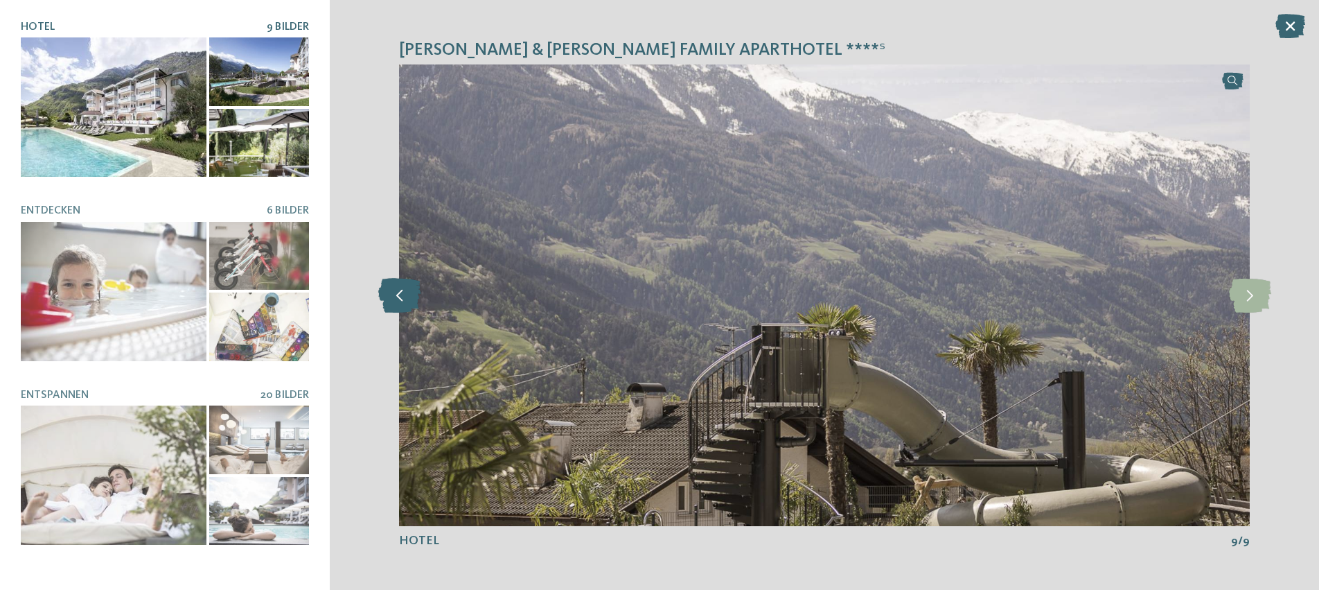
click at [388, 298] on icon at bounding box center [399, 295] width 42 height 35
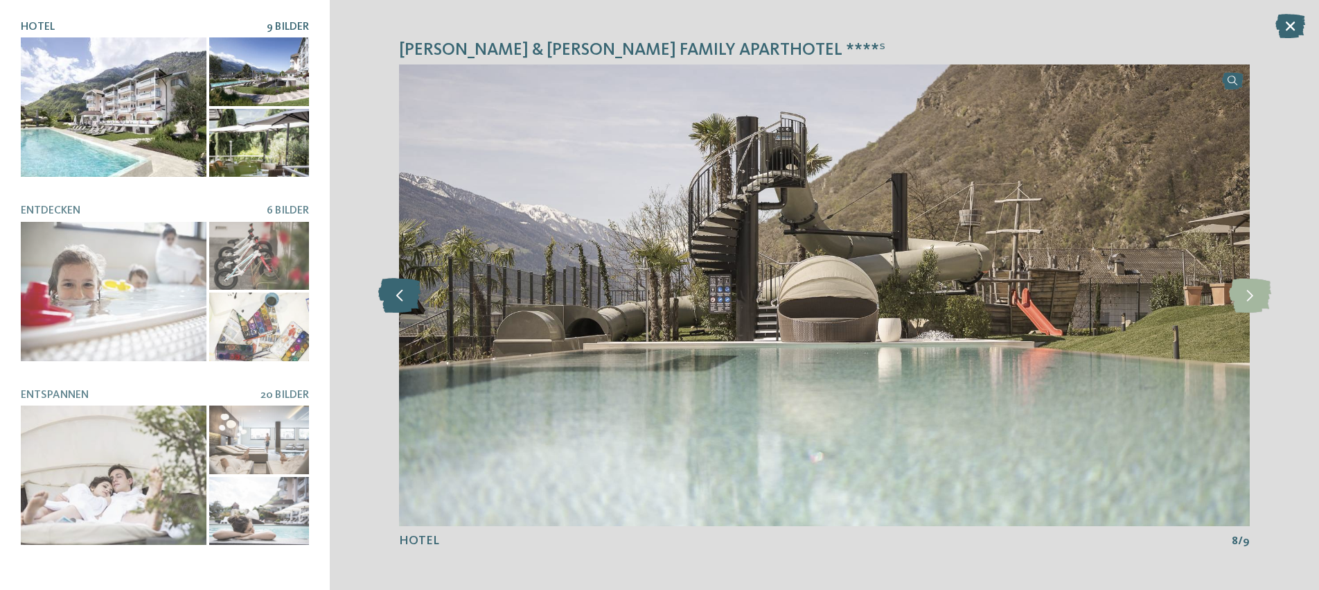
click at [390, 298] on icon at bounding box center [399, 295] width 42 height 35
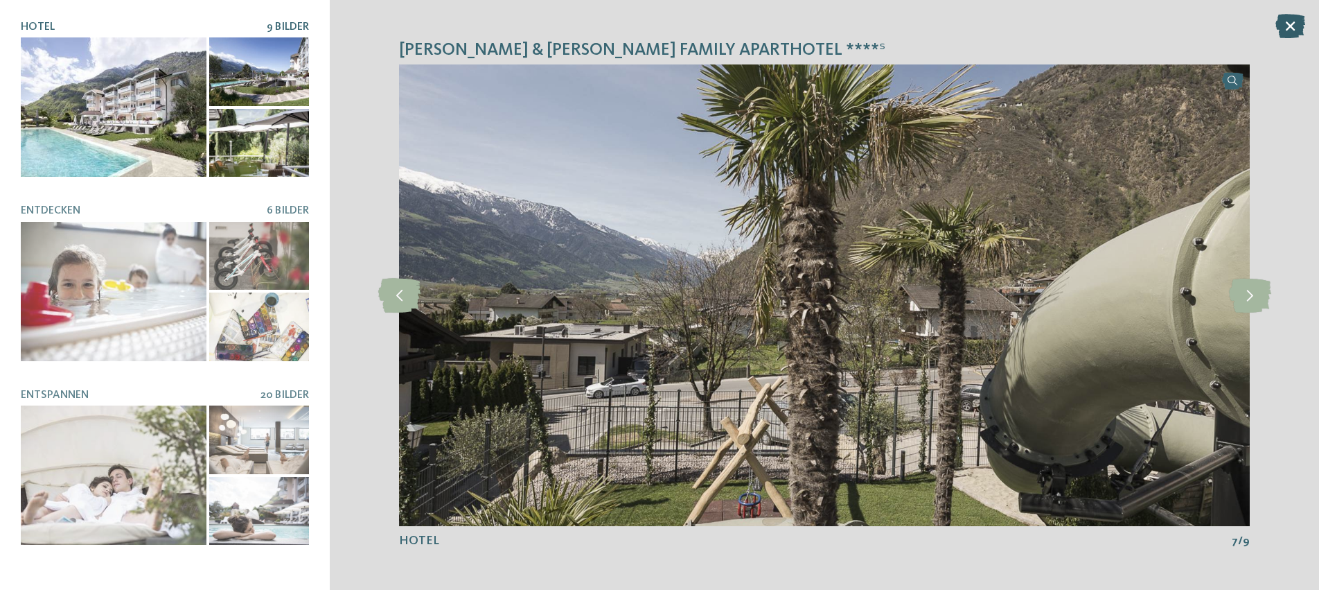
click at [1288, 24] on icon at bounding box center [1291, 26] width 30 height 24
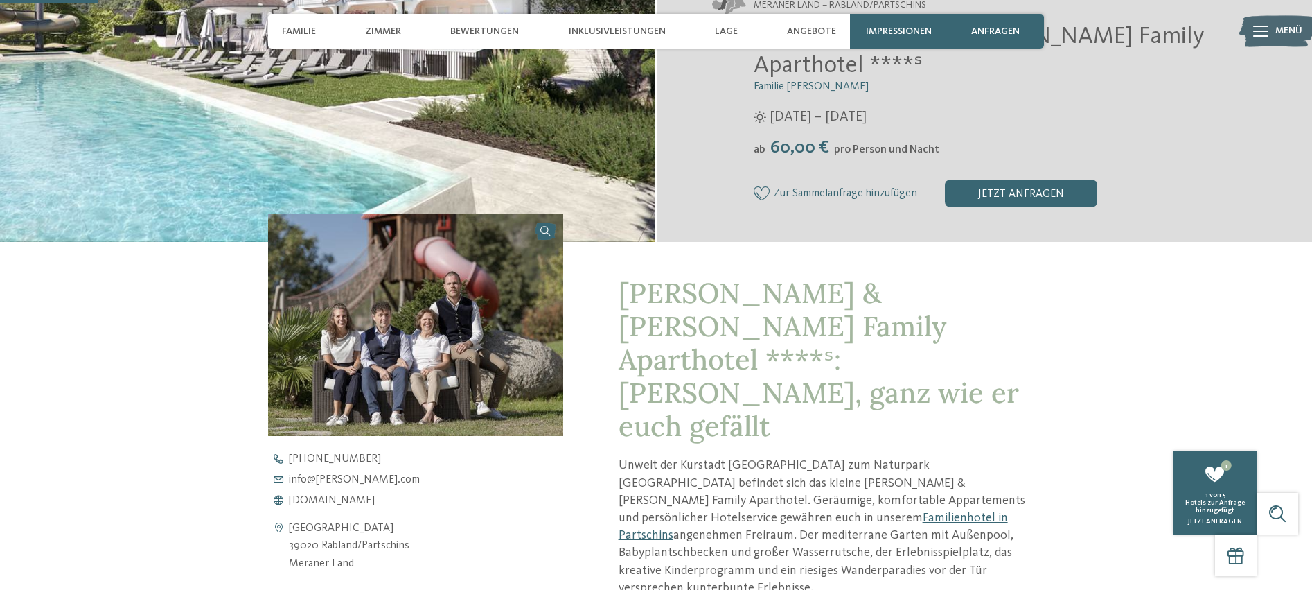
scroll to position [409, 0]
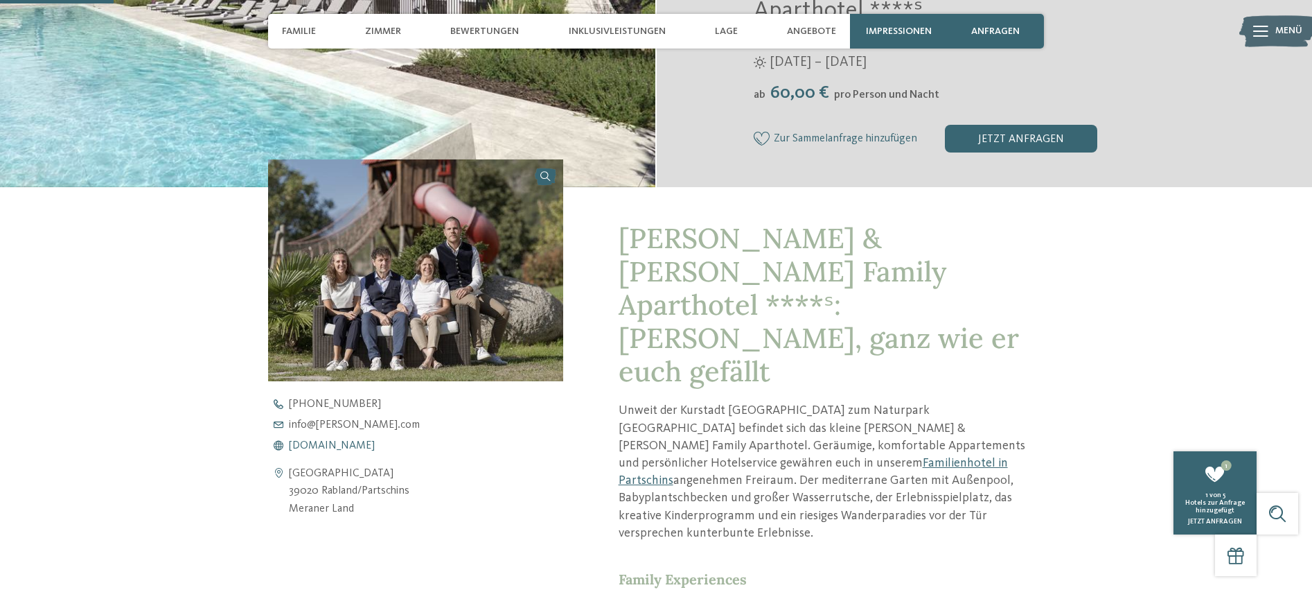
click at [325, 440] on span "www.heidi-edith.com" at bounding box center [332, 445] width 86 height 11
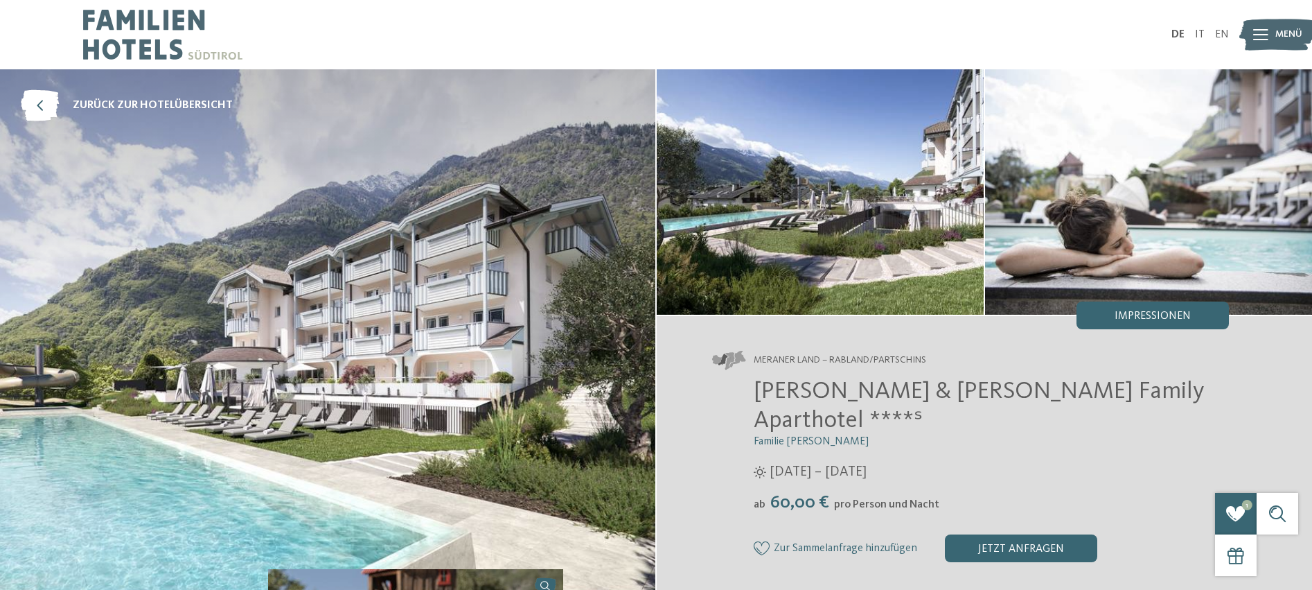
scroll to position [0, 0]
